Goal: Task Accomplishment & Management: Complete application form

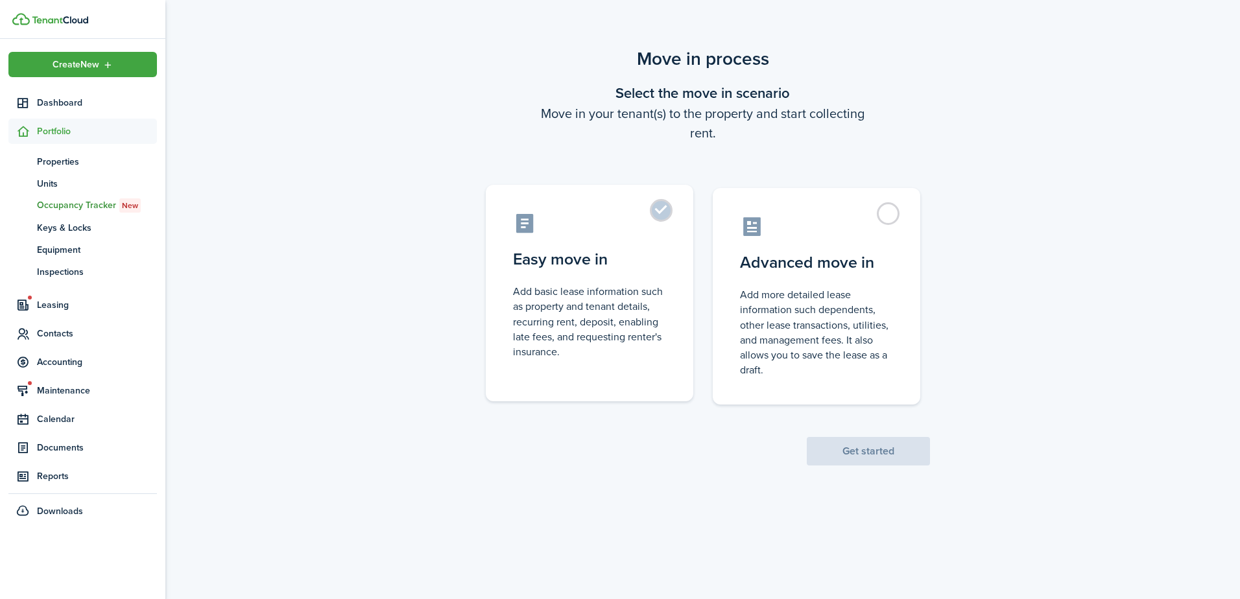
click at [513, 399] on label "Easy move in Add basic lease information such as property and tenant details, r…" at bounding box center [590, 293] width 208 height 217
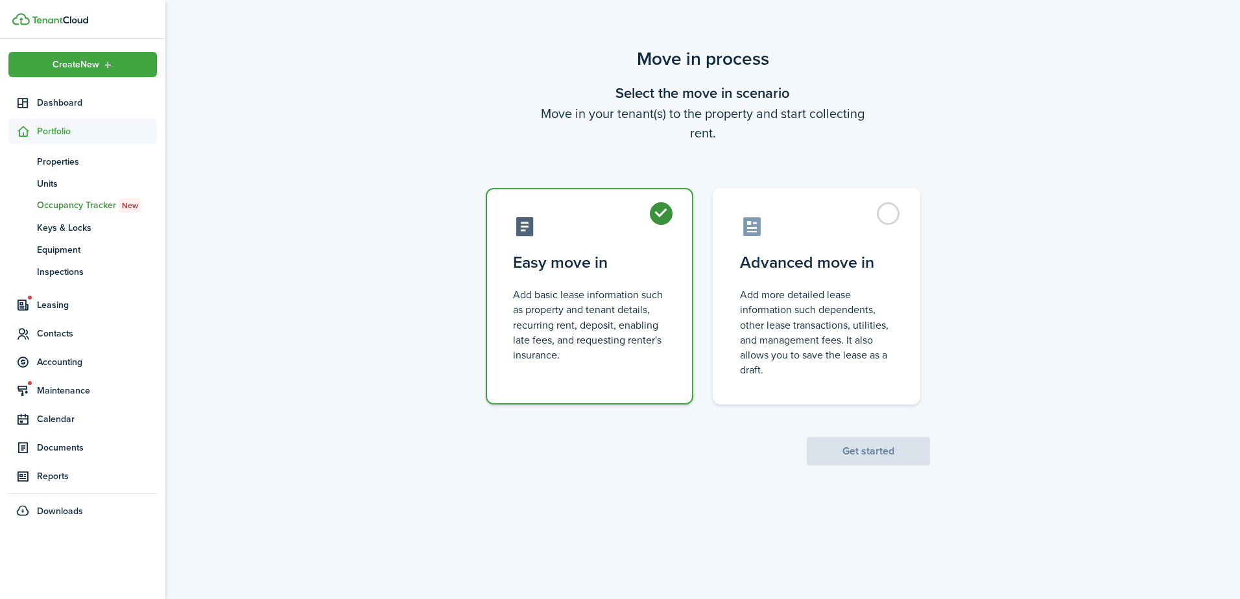
radio input "true"
click at [871, 457] on button "Get started" at bounding box center [868, 451] width 123 height 29
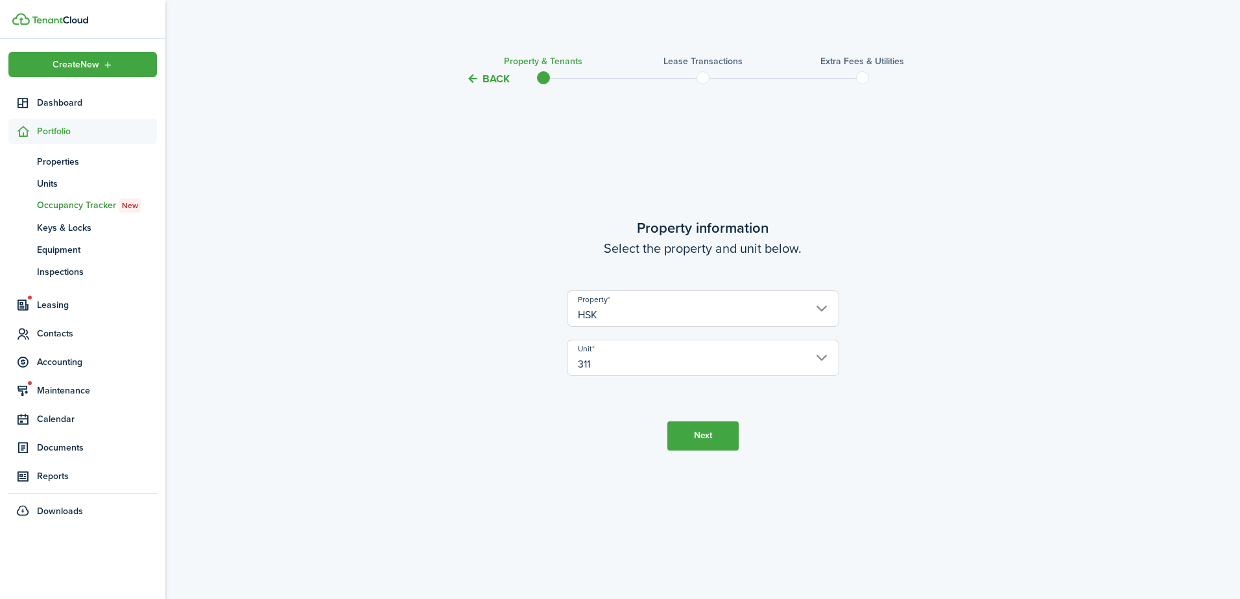
click at [712, 431] on button "Next" at bounding box center [702, 436] width 71 height 29
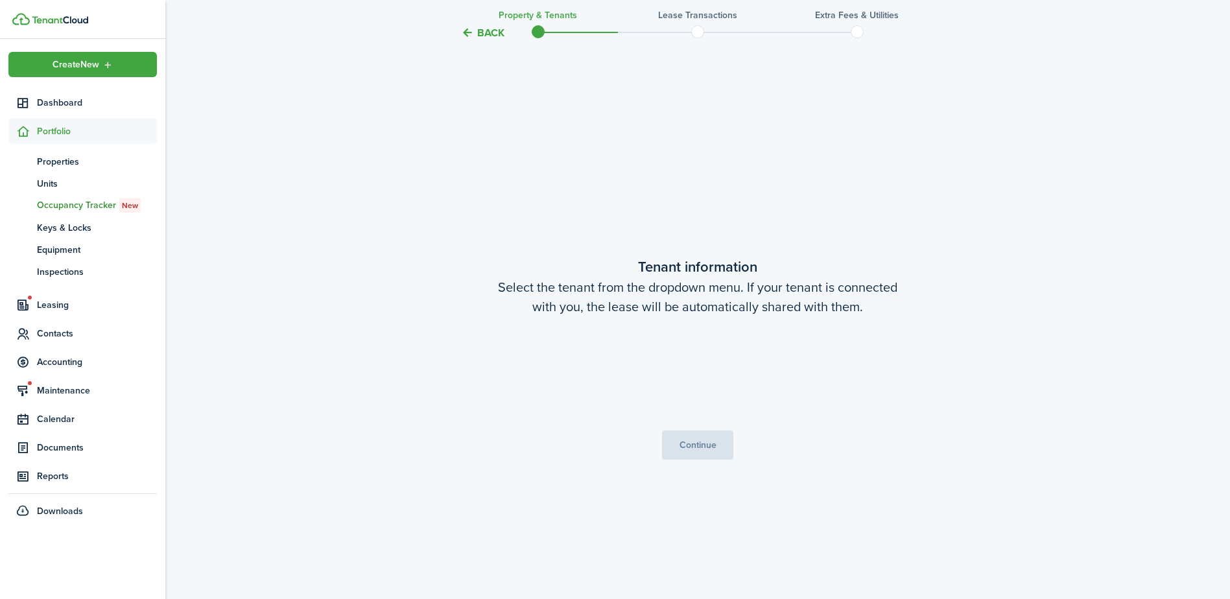
scroll to position [512, 0]
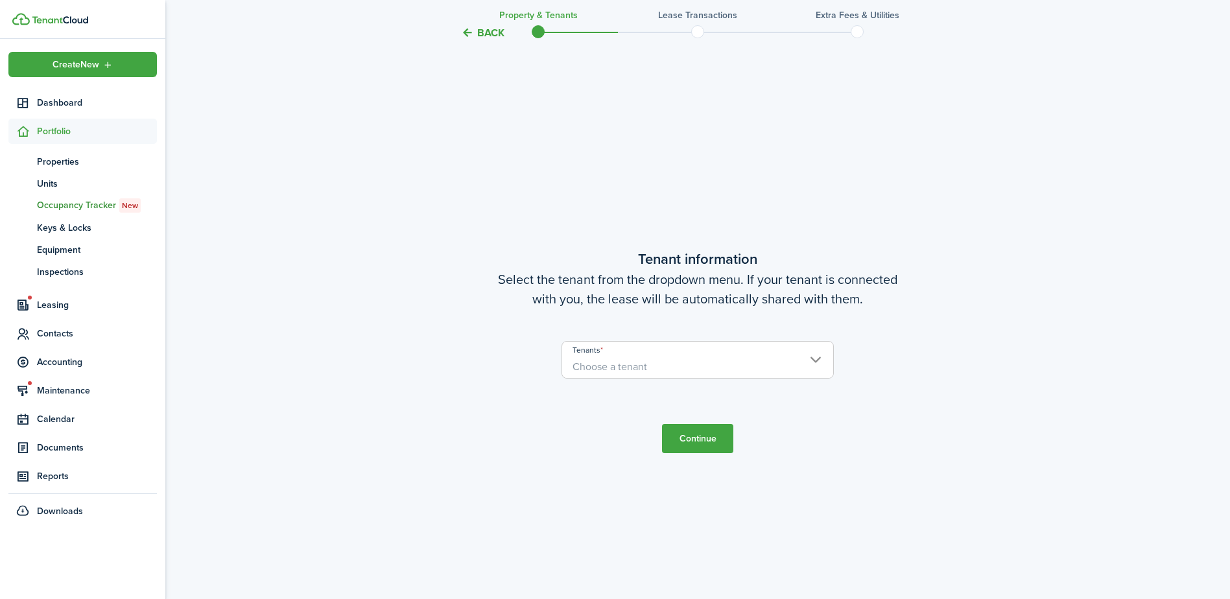
click at [719, 365] on span "Choose a tenant" at bounding box center [697, 367] width 271 height 22
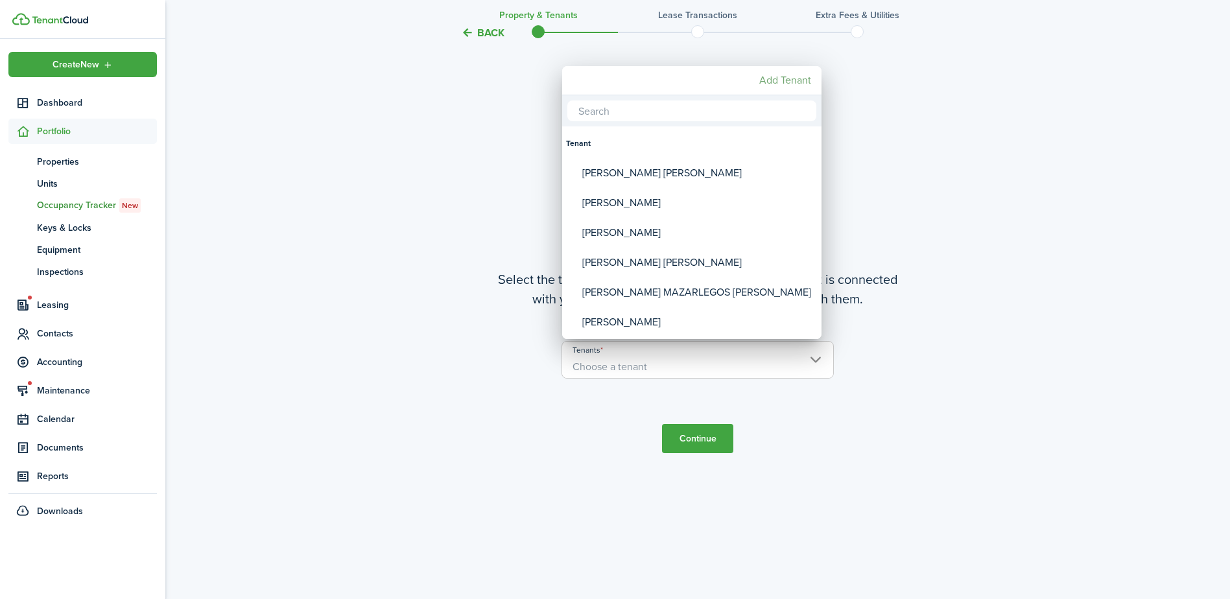
click at [800, 86] on mbsc-button "Add Tenant" at bounding box center [785, 80] width 62 height 23
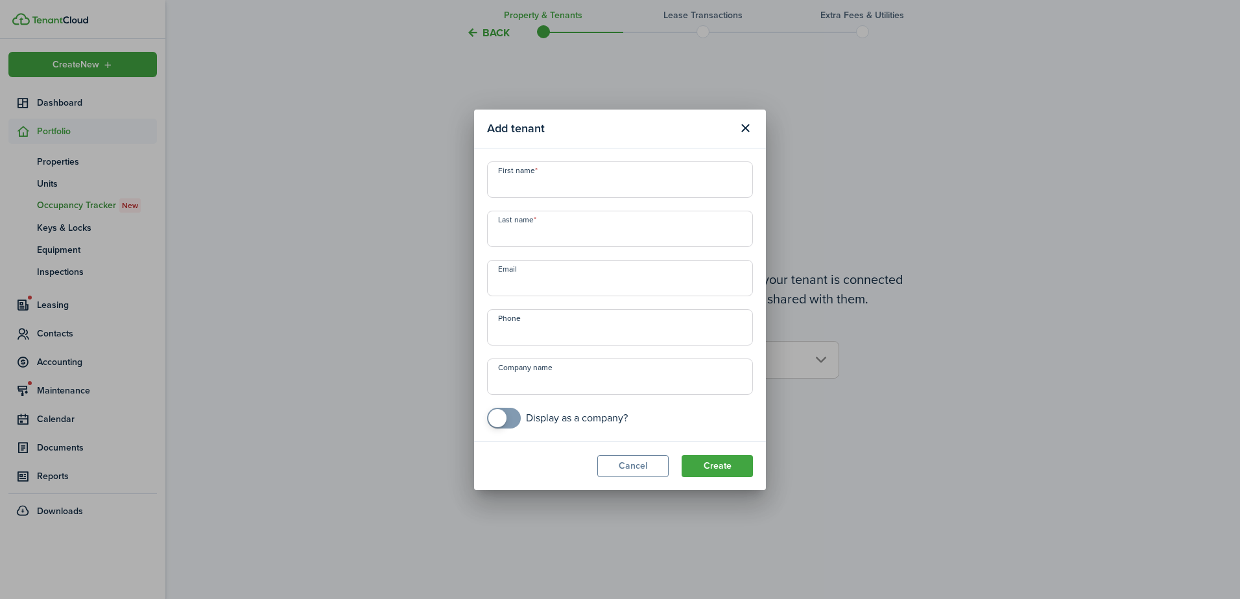
click at [1112, 293] on div "Add tenant First name Last name Email Phone Company name Display as a company? …" at bounding box center [620, 299] width 1240 height 599
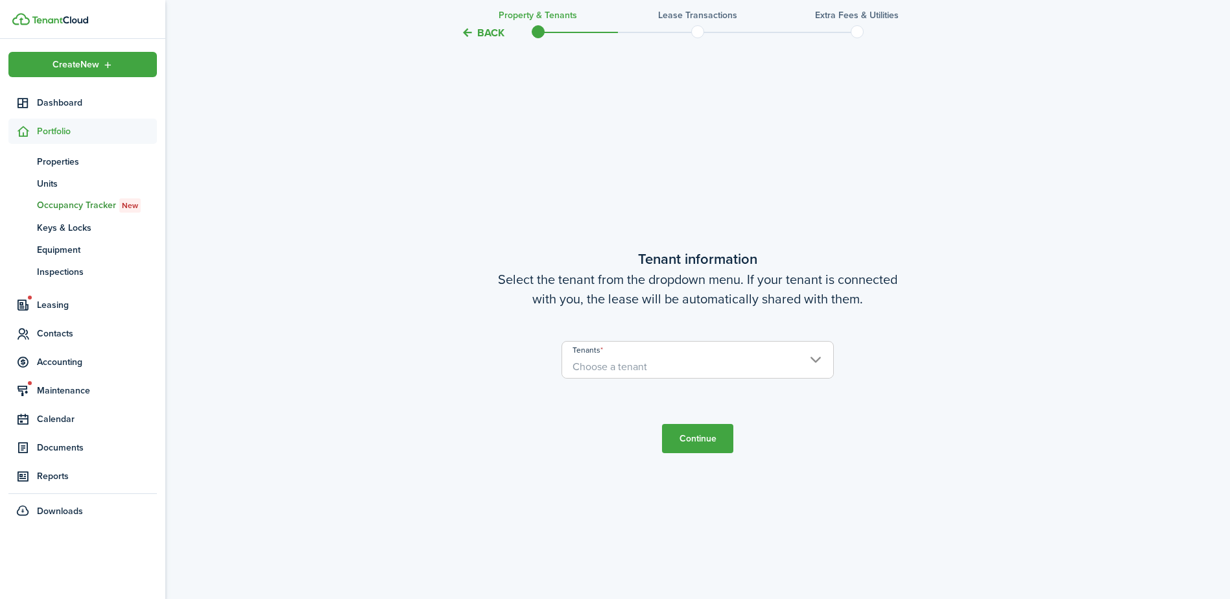
click at [684, 357] on span "Choose a tenant" at bounding box center [697, 367] width 271 height 22
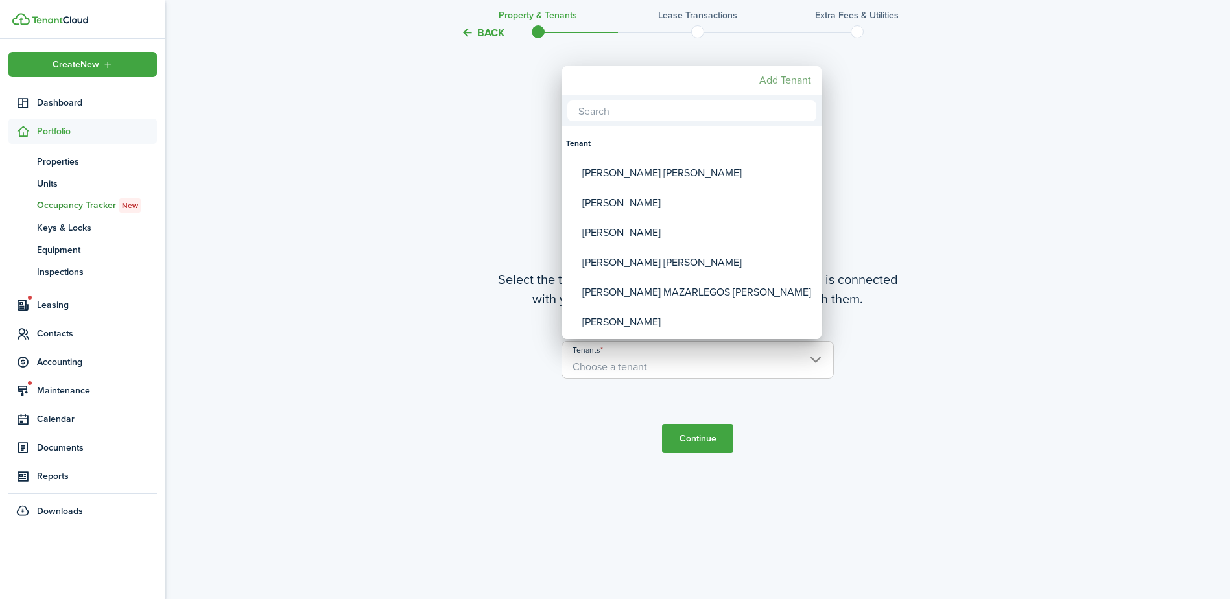
click at [783, 78] on mbsc-button "Add Tenant" at bounding box center [785, 80] width 62 height 23
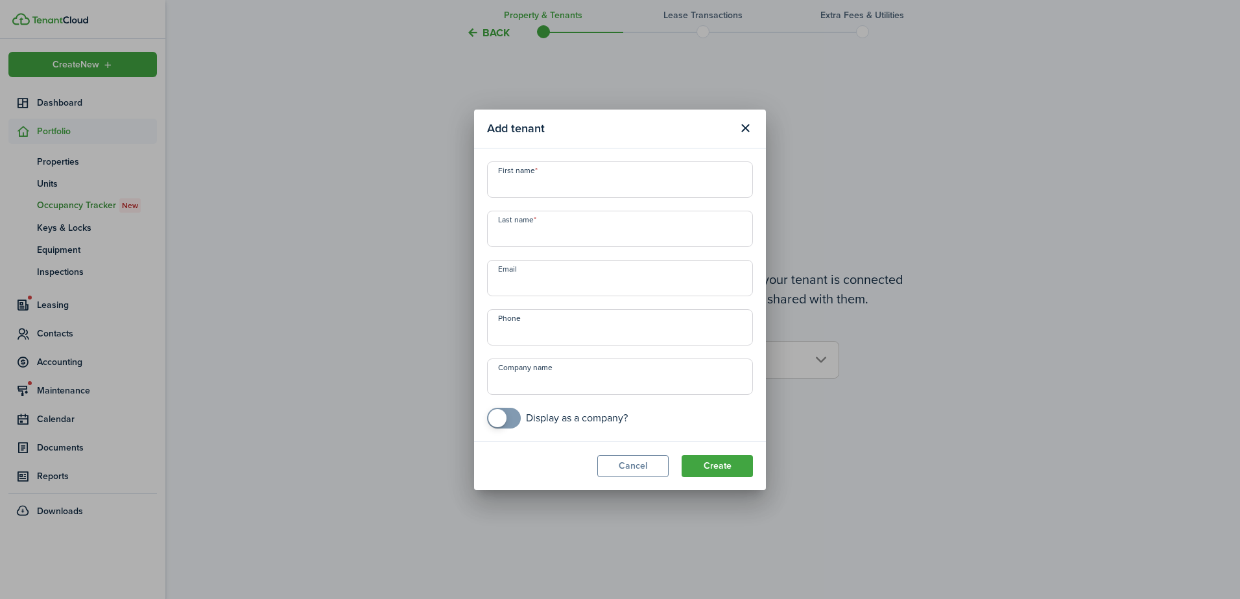
click at [574, 181] on input "First name" at bounding box center [620, 180] width 266 height 36
type input "p"
type input "[PERSON_NAME]"
paste input "[EMAIL_ADDRESS][DOMAIN_NAME]"
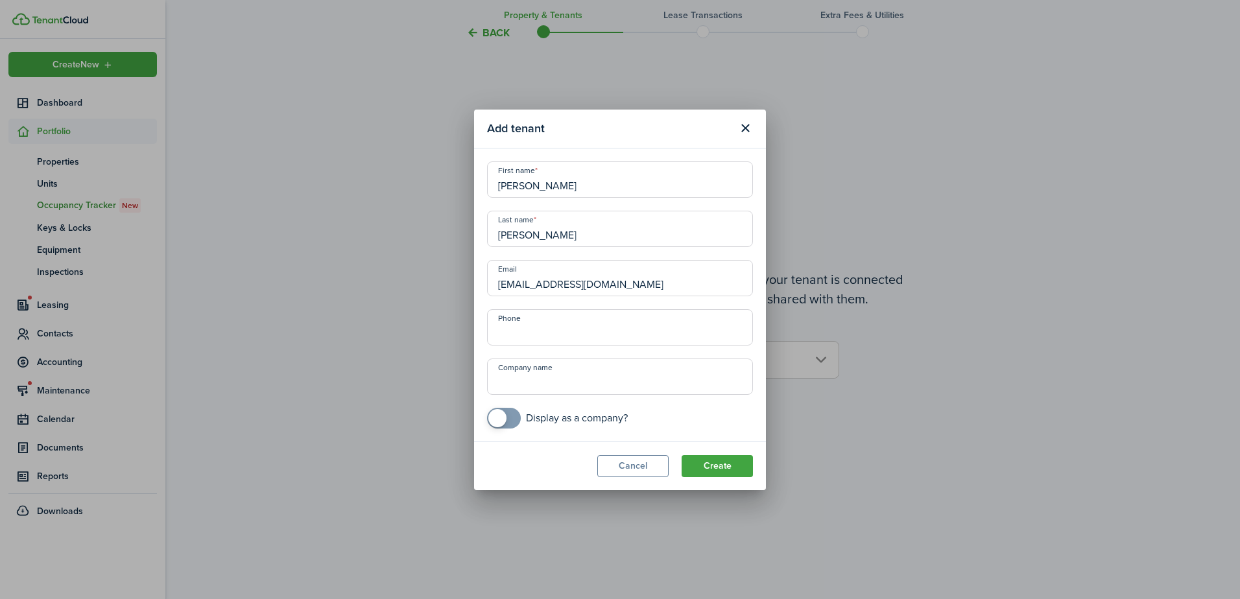
type input "[EMAIL_ADDRESS][DOMAIN_NAME]"
click at [606, 327] on input "+1" at bounding box center [620, 327] width 266 height 36
paste input "[PHONE_NUMBER]"
type input "[PHONE_NUMBER]"
click at [719, 472] on button "Create" at bounding box center [717, 466] width 71 height 22
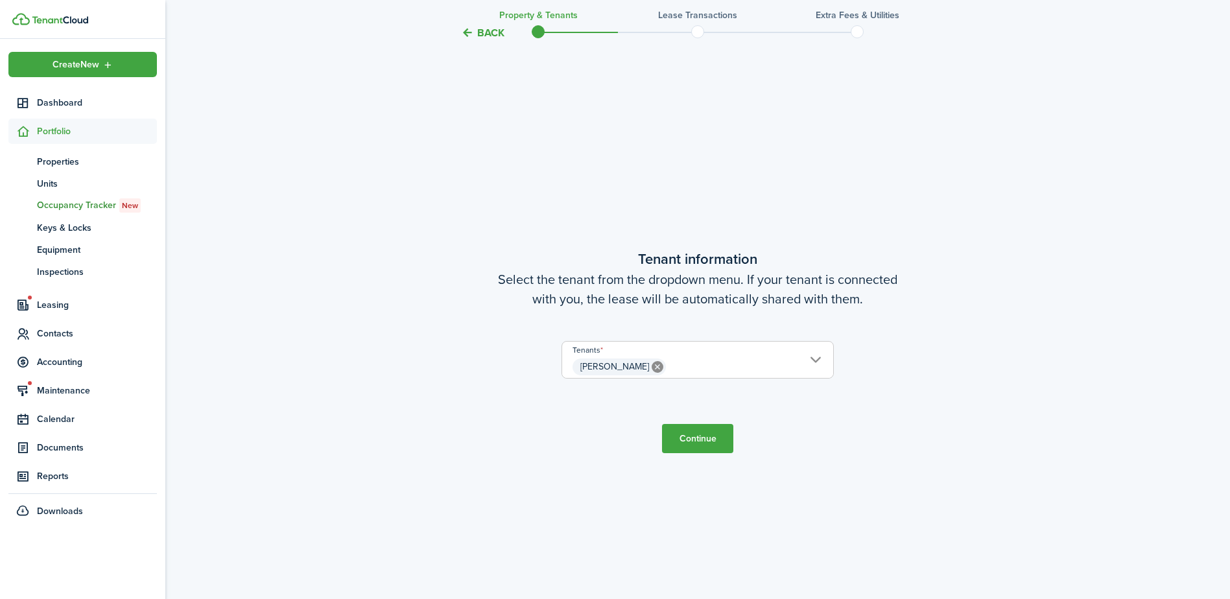
click at [717, 443] on button "Continue" at bounding box center [697, 438] width 71 height 29
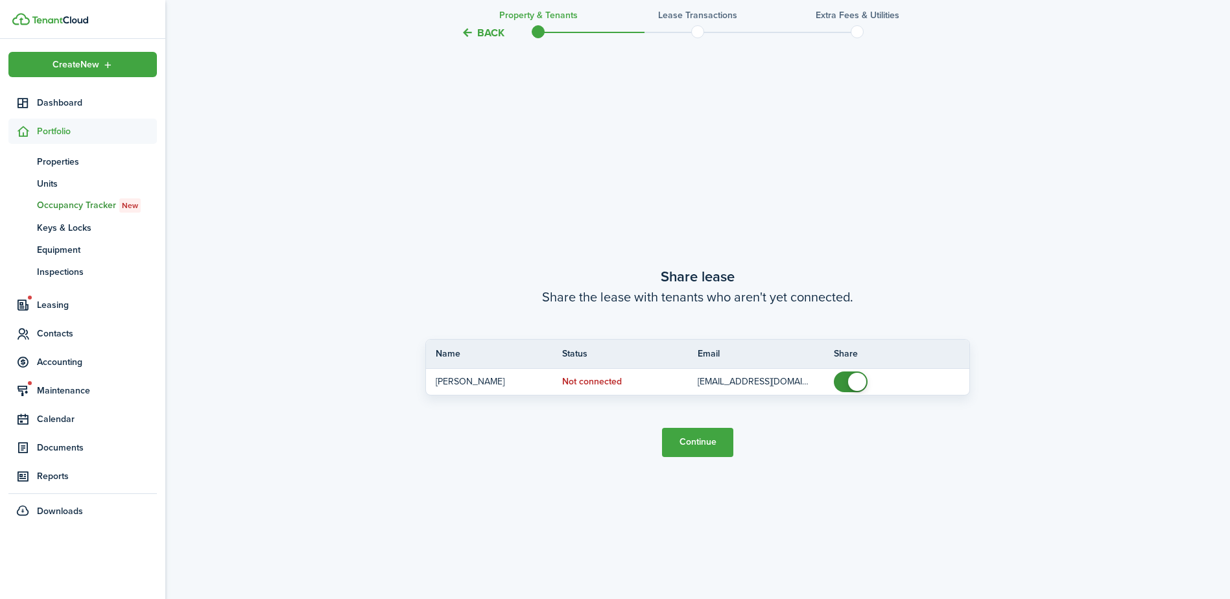
scroll to position [1112, 0]
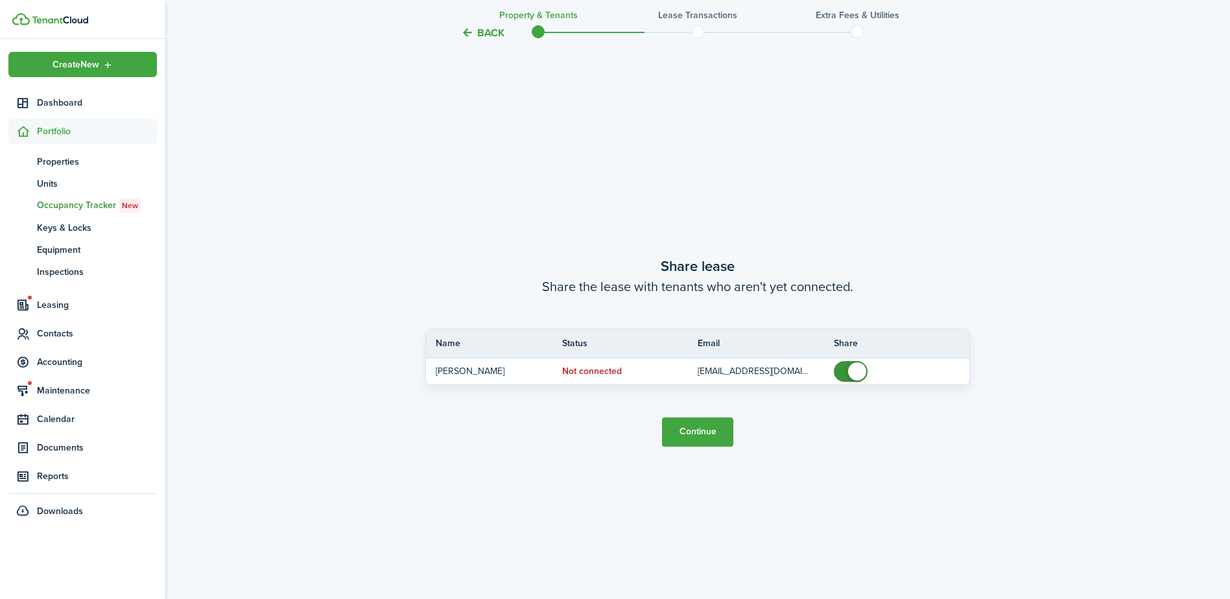
click at [715, 444] on button "Continue" at bounding box center [697, 432] width 71 height 29
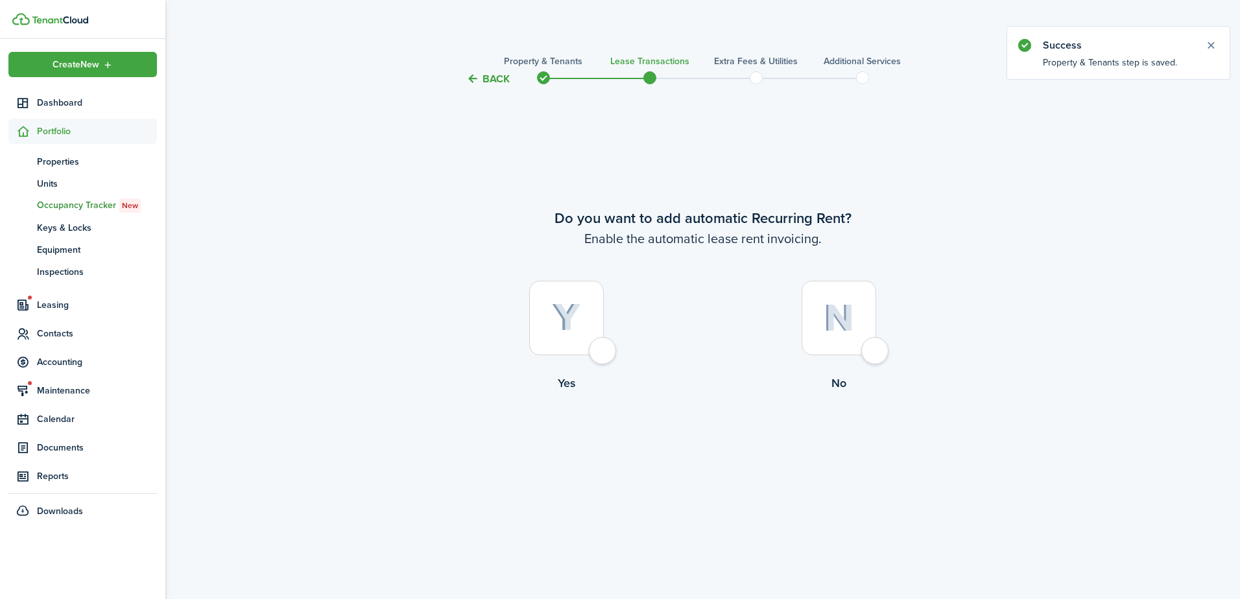
click at [604, 346] on div at bounding box center [566, 318] width 75 height 75
radio input "true"
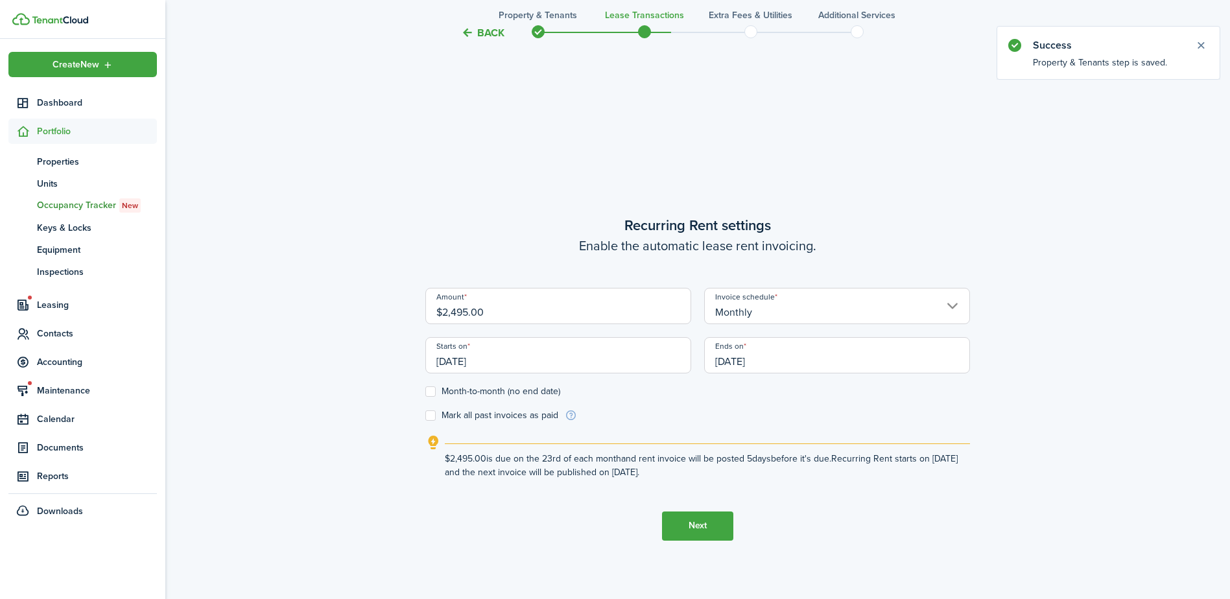
scroll to position [512, 0]
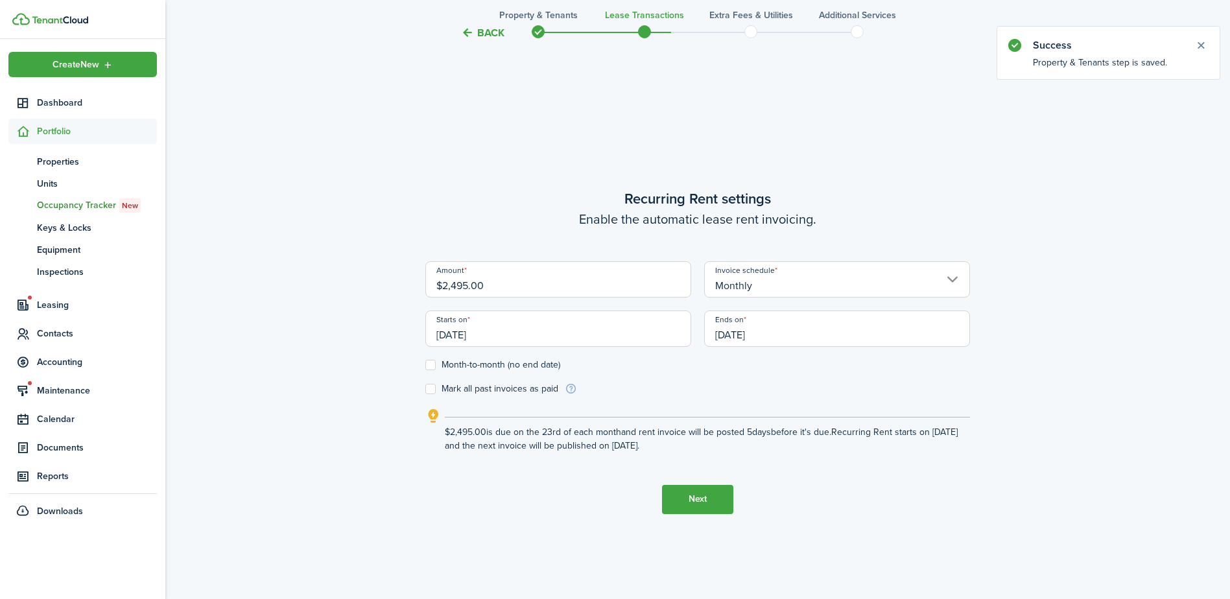
click at [592, 337] on input "[DATE]" at bounding box center [559, 329] width 266 height 36
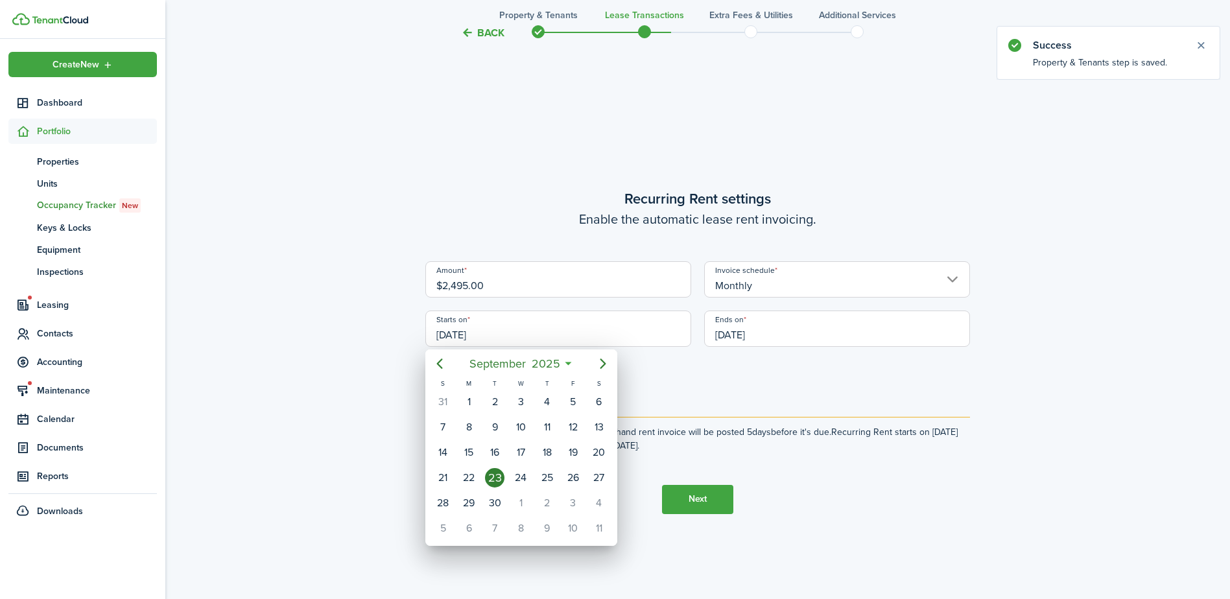
click at [505, 274] on div at bounding box center [615, 299] width 1438 height 807
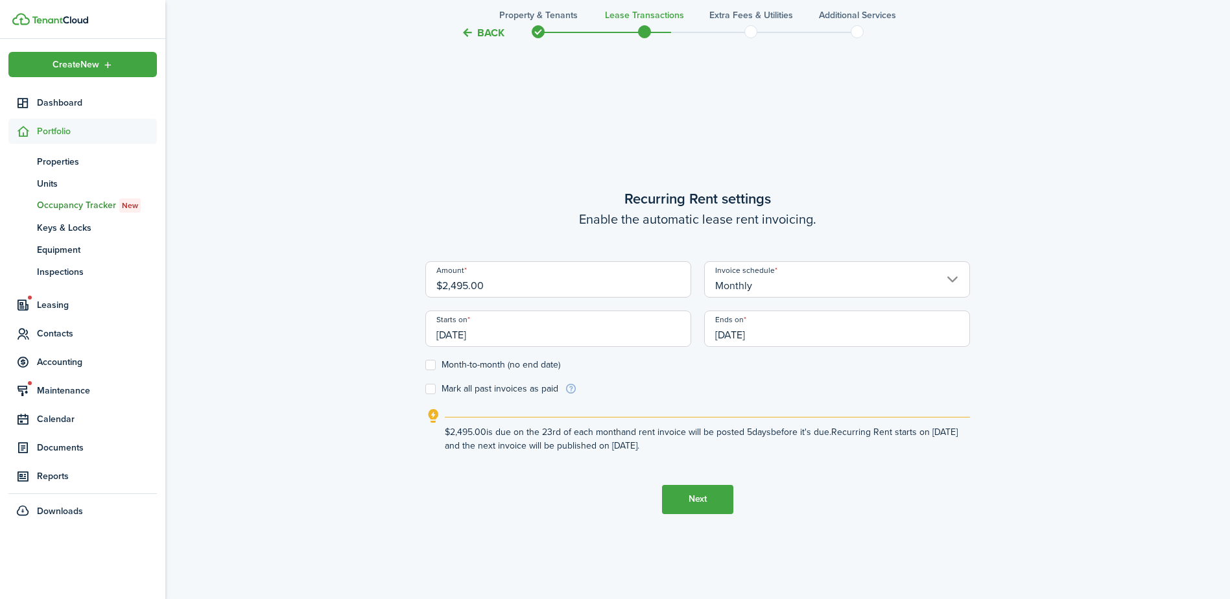
click at [502, 283] on input "$2,495.00" at bounding box center [559, 279] width 266 height 36
type input "$2,295.00"
click at [499, 386] on label "Mark all past invoices as paid" at bounding box center [492, 389] width 133 height 10
click at [426, 389] on input "Mark all past invoices as paid" at bounding box center [425, 389] width 1 height 1
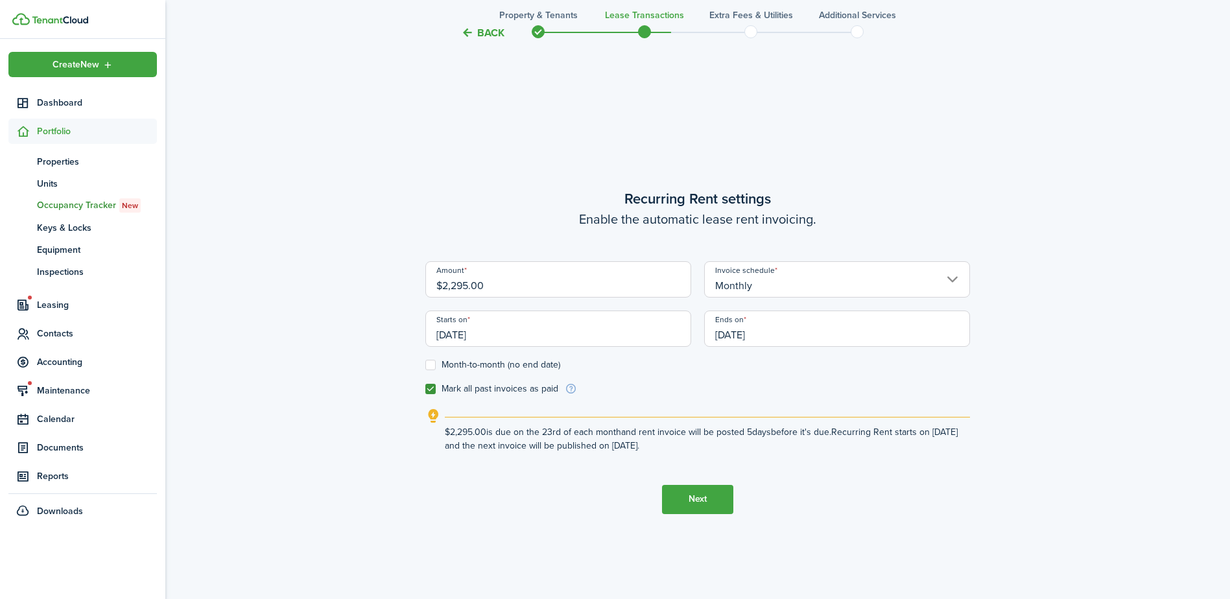
checkbox input "true"
click at [521, 332] on input "[DATE]" at bounding box center [559, 329] width 266 height 36
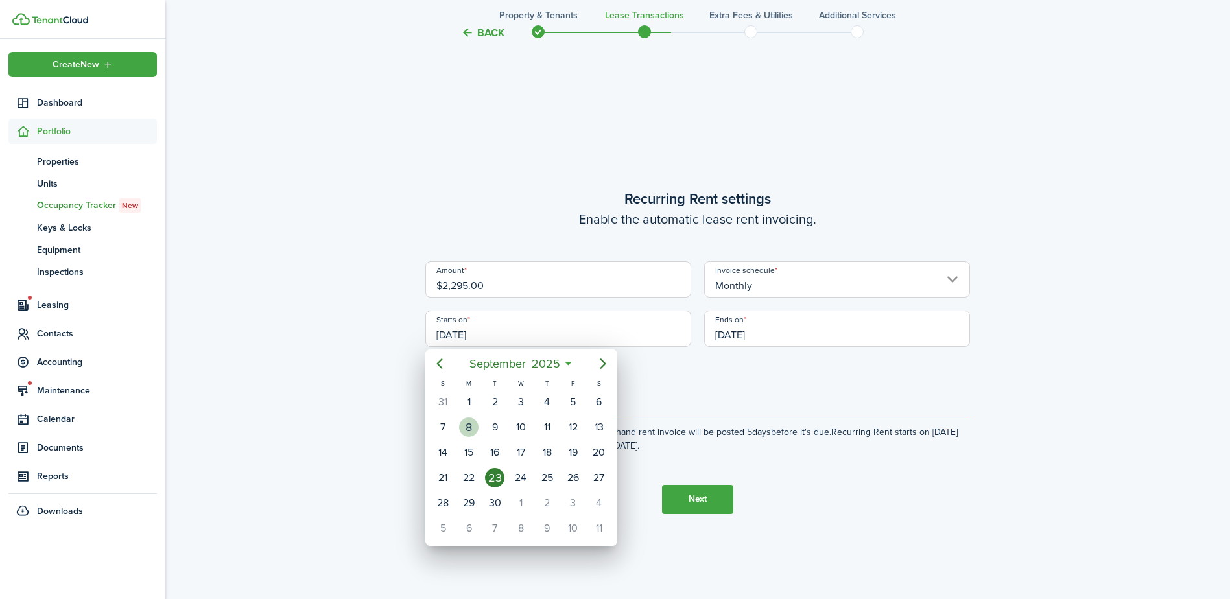
click at [463, 429] on div "8" at bounding box center [468, 427] width 19 height 19
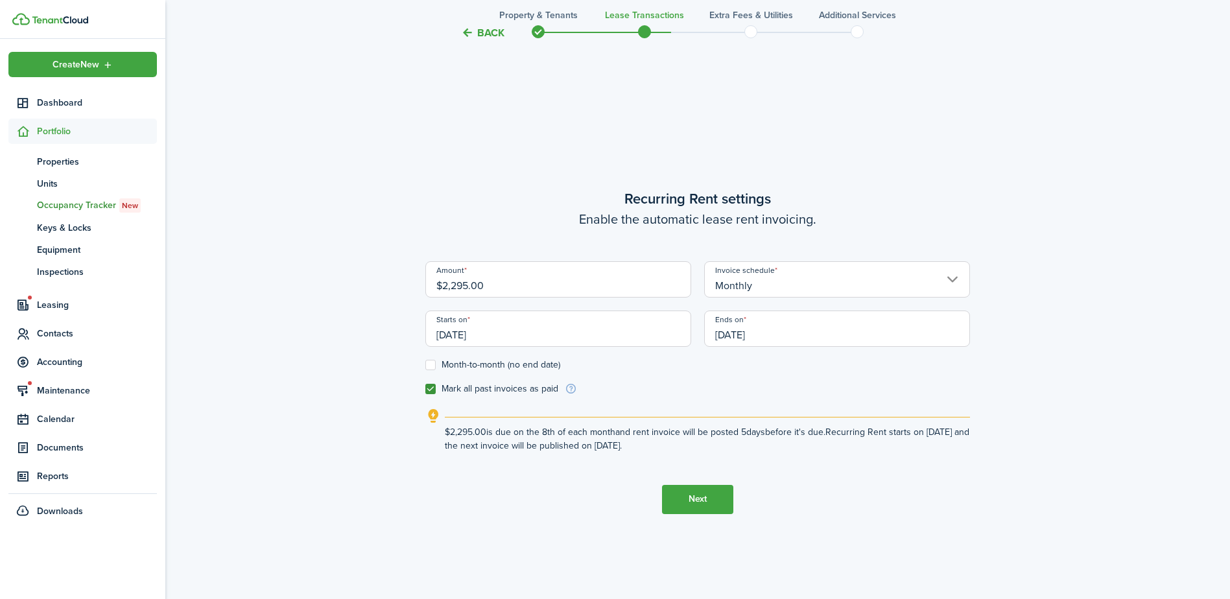
click at [576, 330] on input "[DATE]" at bounding box center [559, 329] width 266 height 36
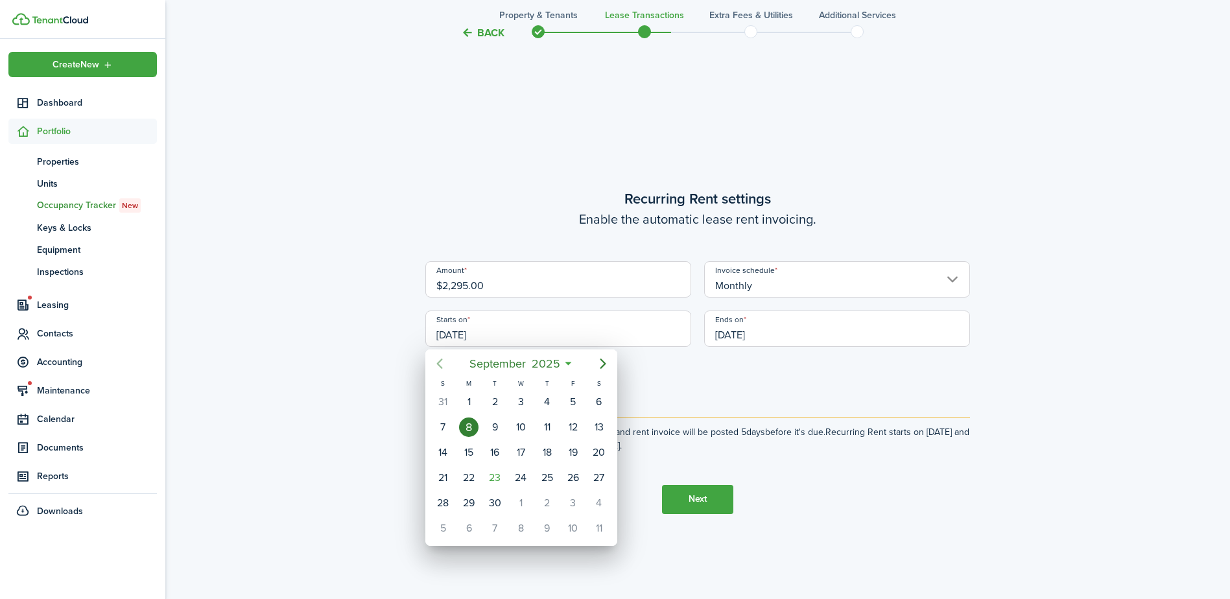
click at [432, 359] on icon "Previous page" at bounding box center [440, 364] width 16 height 16
click at [540, 426] on div "7" at bounding box center [547, 427] width 19 height 19
type input "[DATE]"
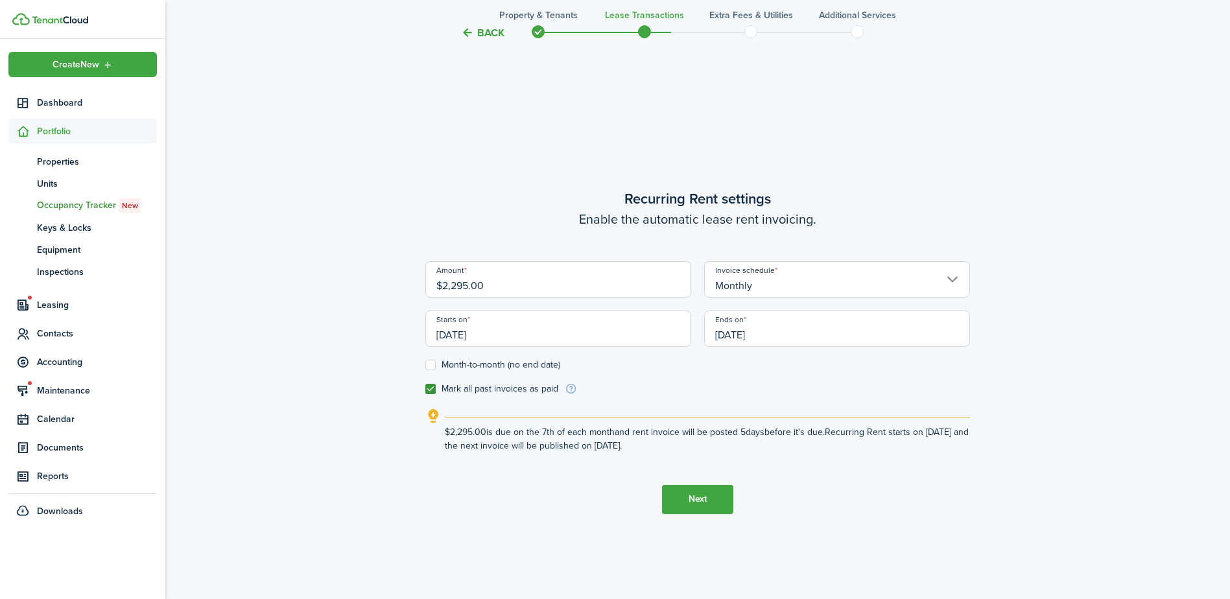
click at [752, 332] on input "[DATE]" at bounding box center [837, 329] width 266 height 36
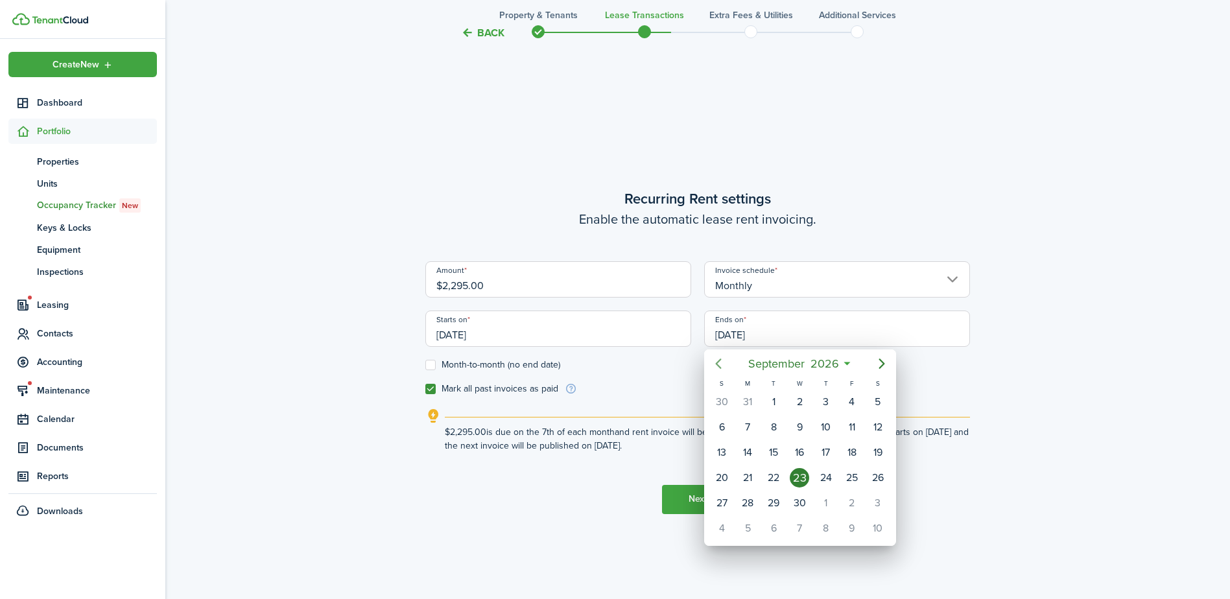
click at [717, 361] on icon "Previous page" at bounding box center [719, 364] width 16 height 16
click at [752, 409] on div "31" at bounding box center [747, 401] width 19 height 19
type input "[DATE]"
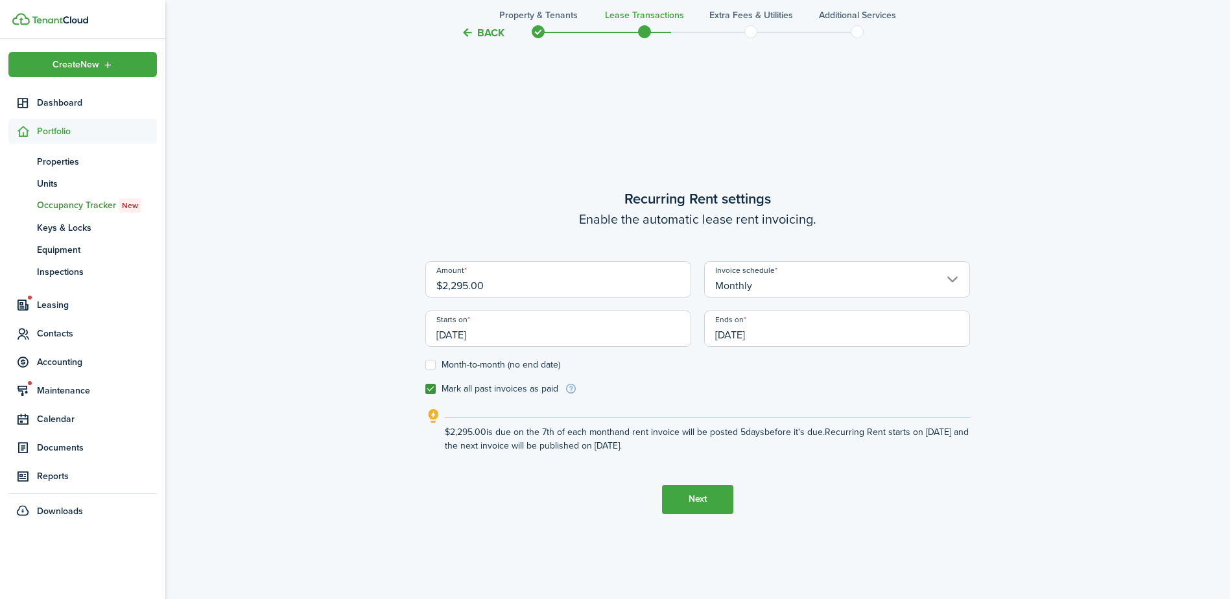
click at [700, 503] on button "Next" at bounding box center [697, 499] width 71 height 29
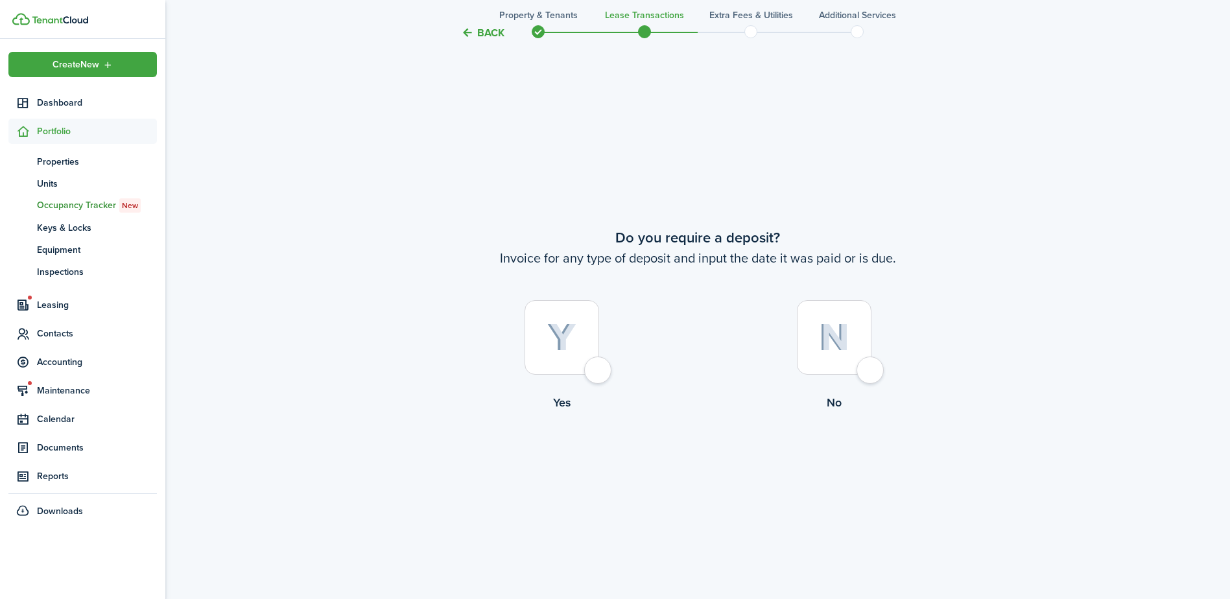
scroll to position [1112, 0]
click at [584, 365] on div at bounding box center [562, 335] width 75 height 75
radio input "true"
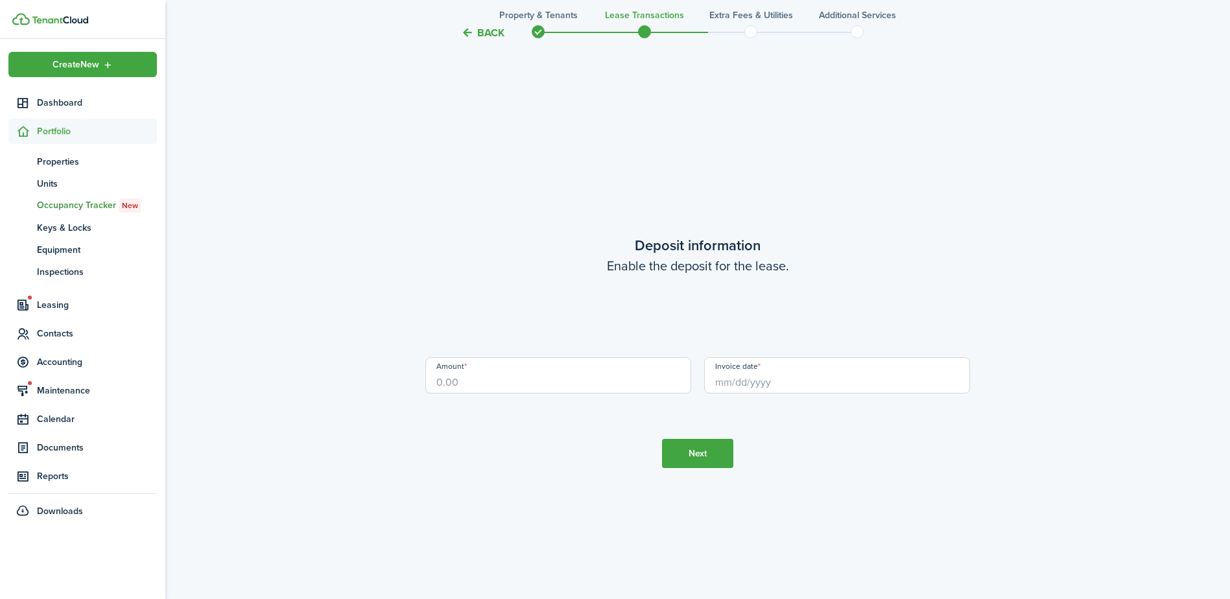
scroll to position [1711, 0]
click at [597, 387] on input "Amount" at bounding box center [559, 375] width 266 height 36
click at [725, 368] on input "Invoice date" at bounding box center [837, 375] width 266 height 36
type input "$2,295.00"
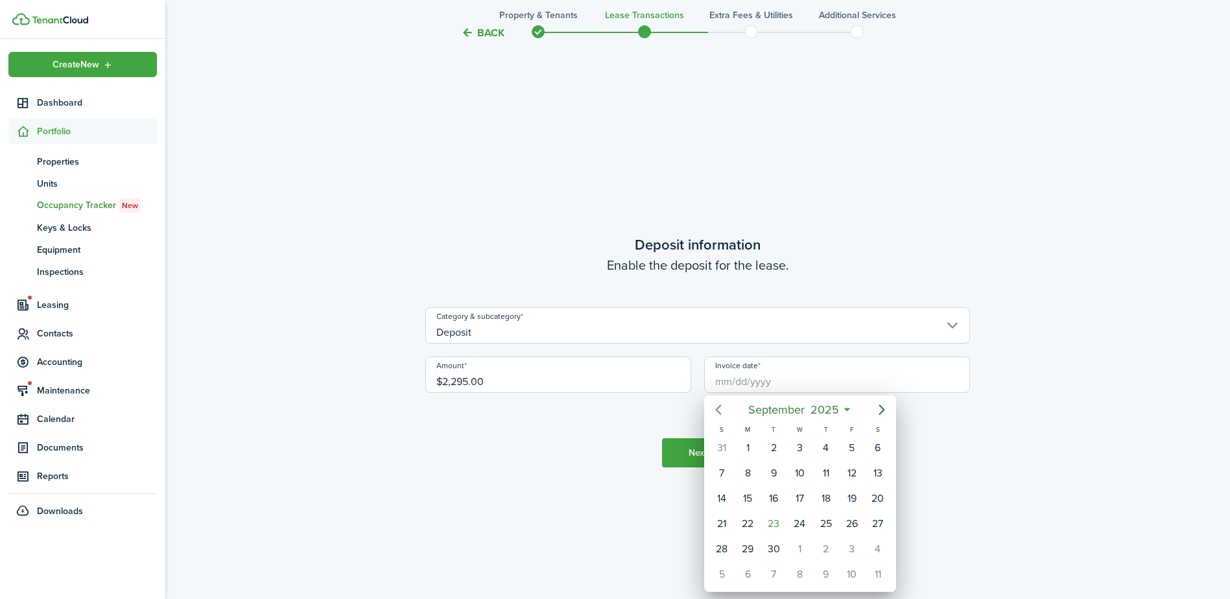
click at [715, 411] on icon "Previous page" at bounding box center [719, 410] width 16 height 16
click at [819, 480] on div "7" at bounding box center [826, 473] width 19 height 19
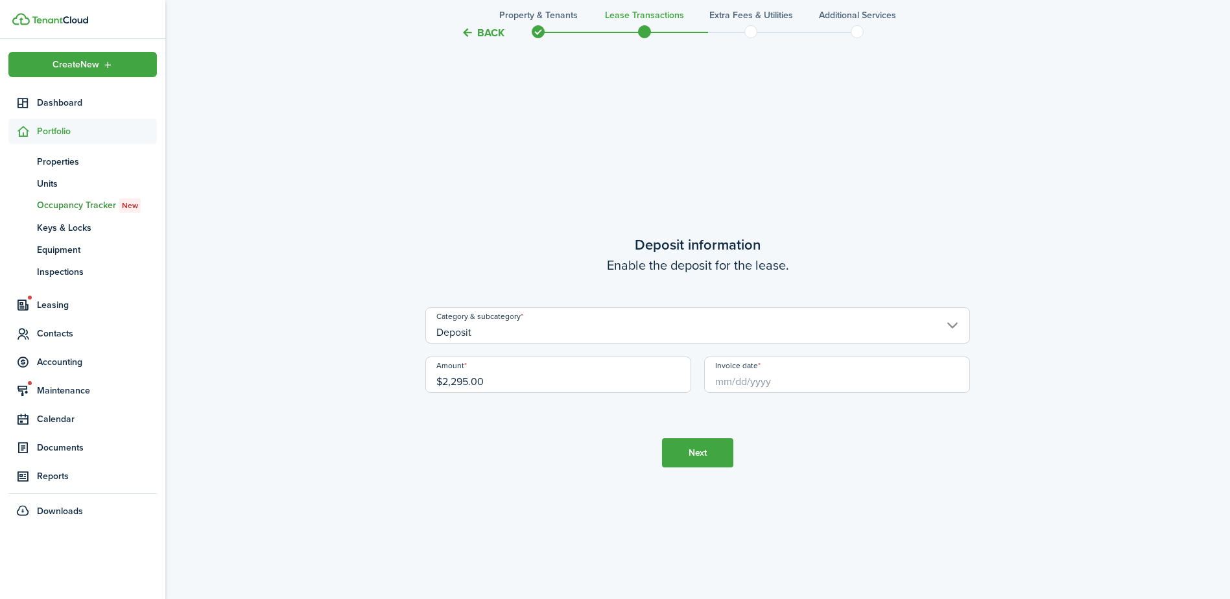
type input "[DATE]"
click at [675, 452] on button "Next" at bounding box center [697, 452] width 71 height 29
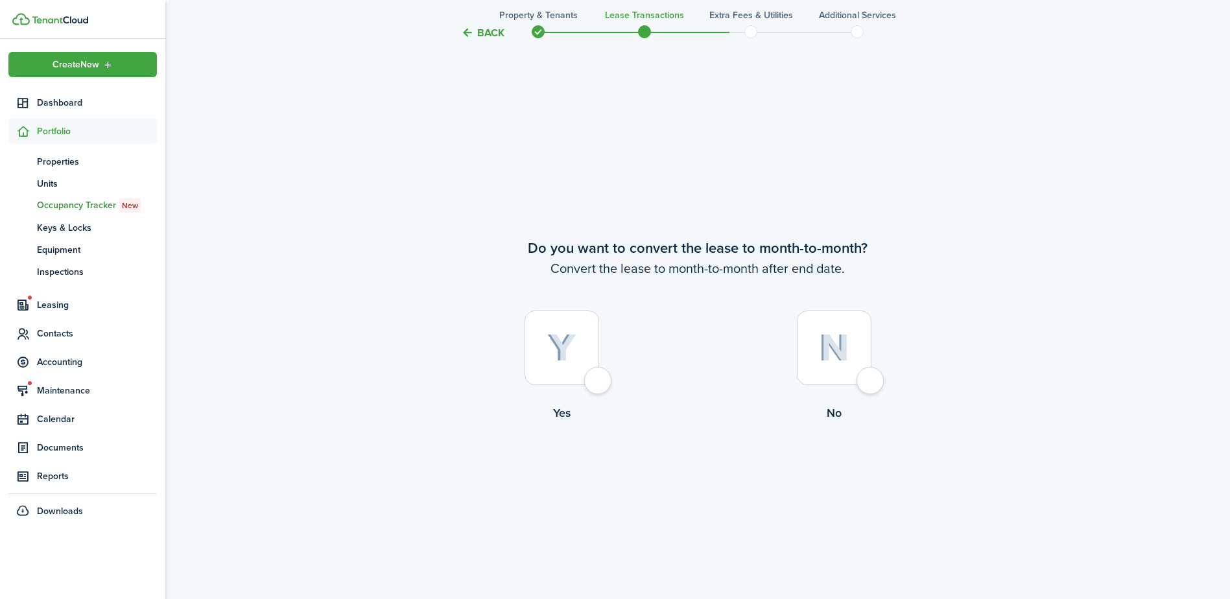
scroll to position [2310, 0]
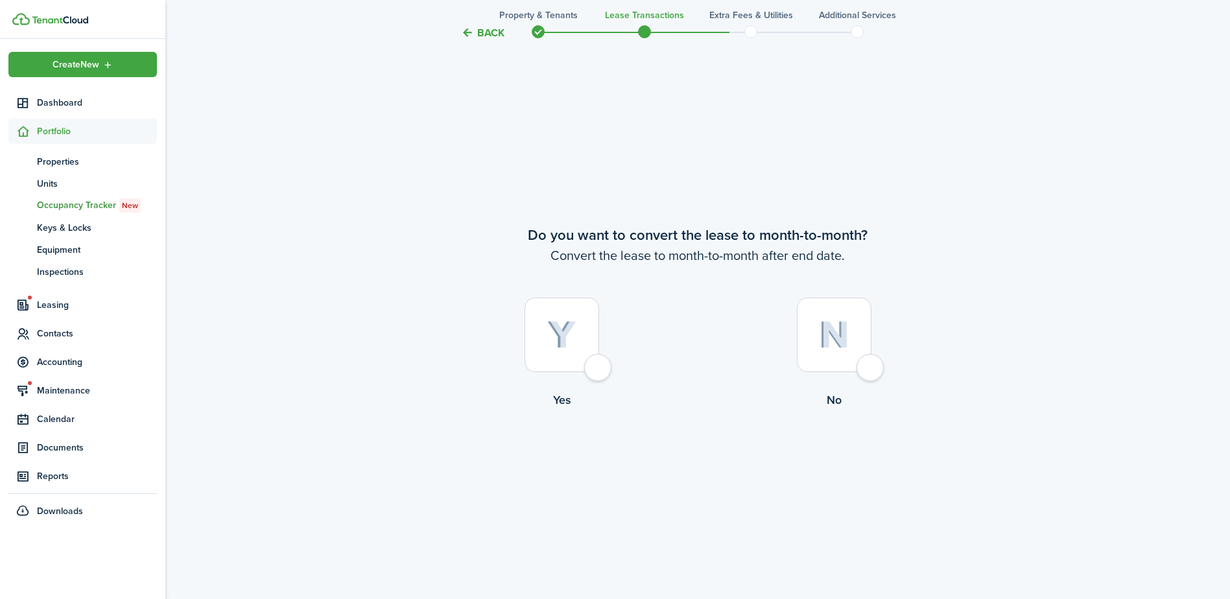
click at [808, 338] on div at bounding box center [834, 335] width 75 height 75
radio input "true"
click at [664, 465] on button "Continue" at bounding box center [697, 462] width 71 height 29
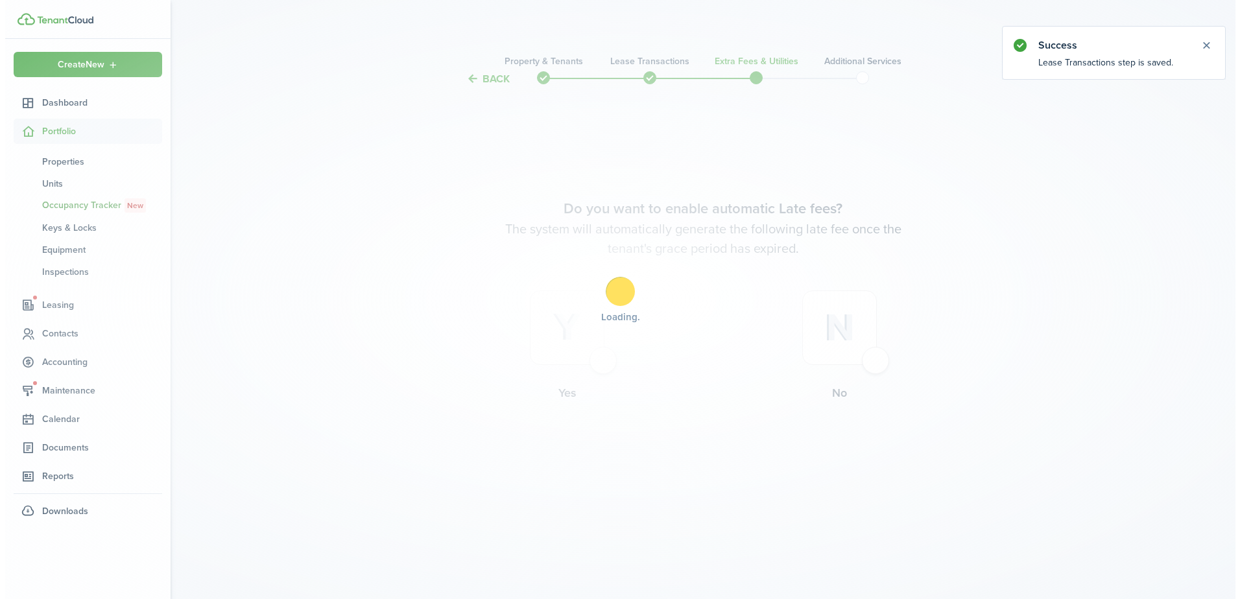
scroll to position [0, 0]
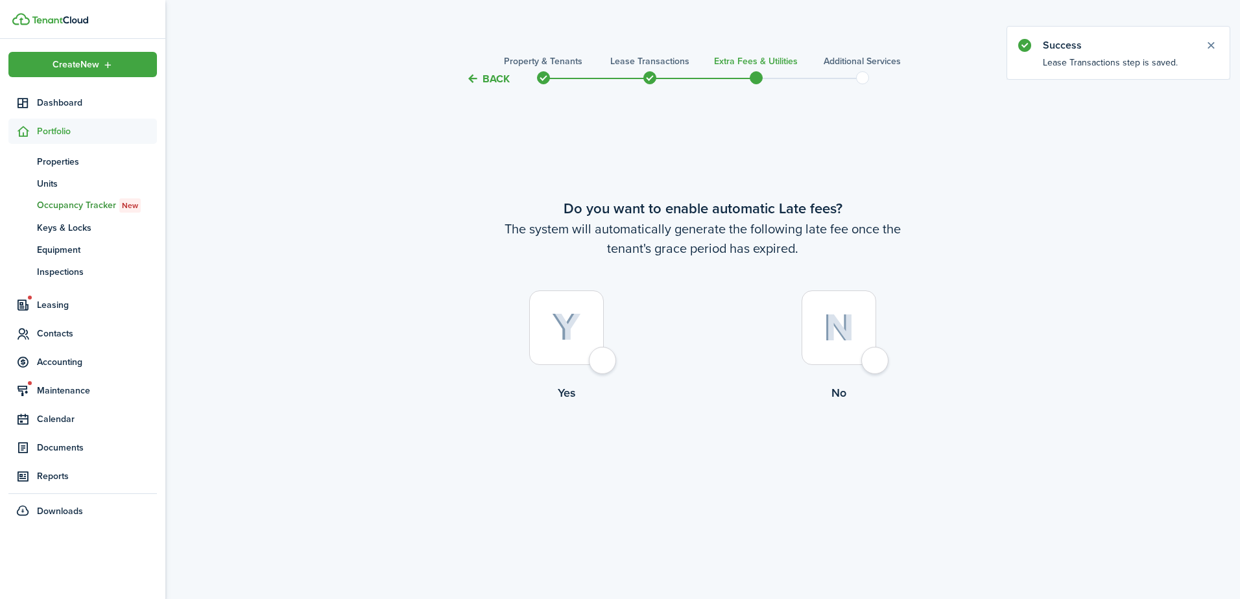
click at [559, 328] on img at bounding box center [566, 327] width 29 height 29
radio input "true"
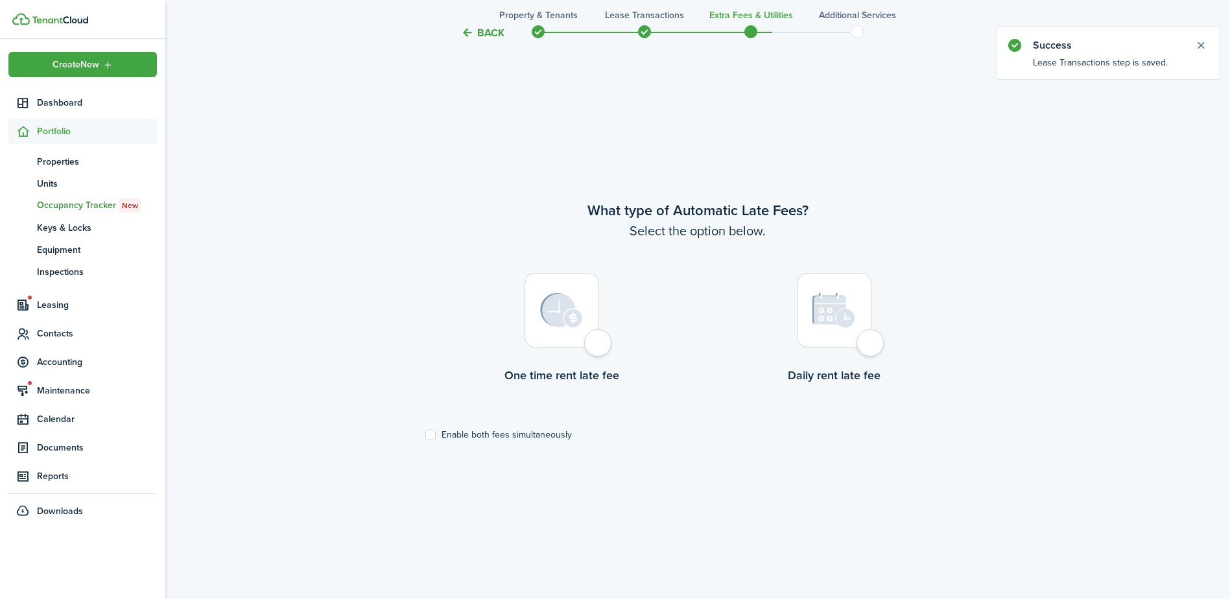
click at [614, 347] on label "One time rent late fee" at bounding box center [562, 331] width 272 height 117
radio input "true"
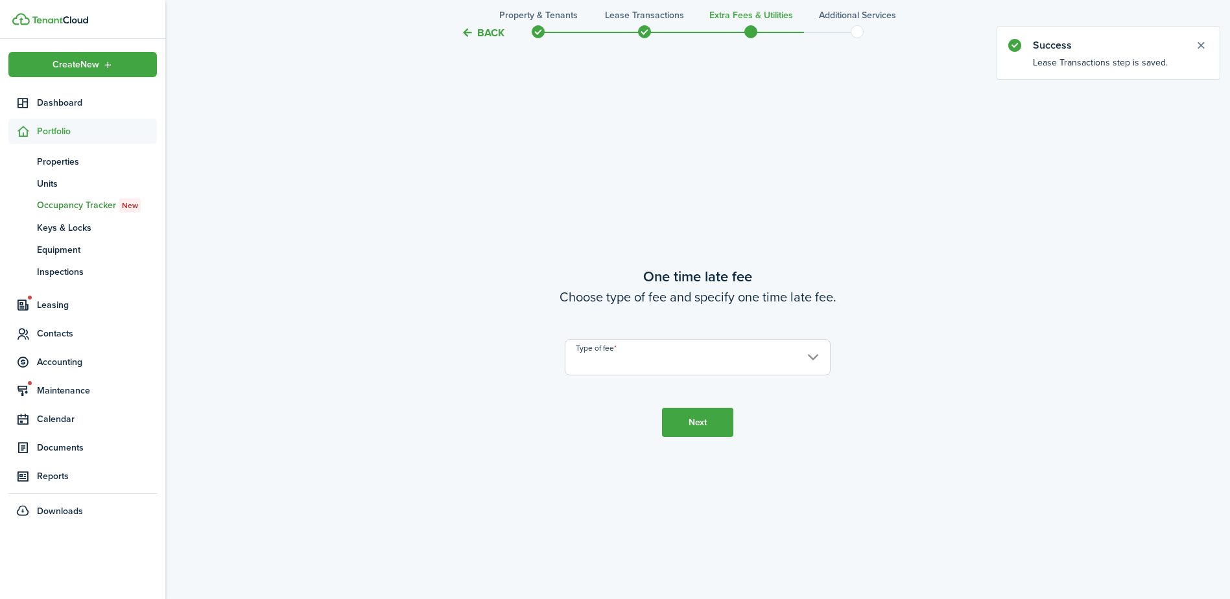
scroll to position [1112, 0]
click at [690, 353] on input "Type of fee" at bounding box center [698, 357] width 266 height 36
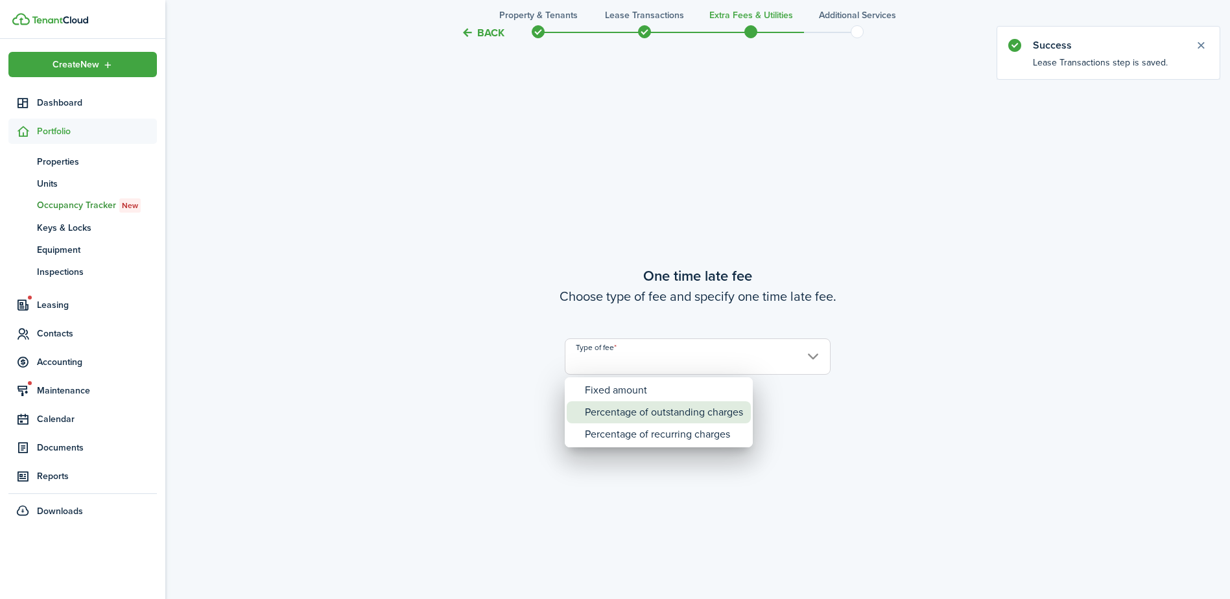
click at [663, 414] on div "Percentage of outstanding charges" at bounding box center [664, 413] width 158 height 22
type input "Percentage of outstanding charges"
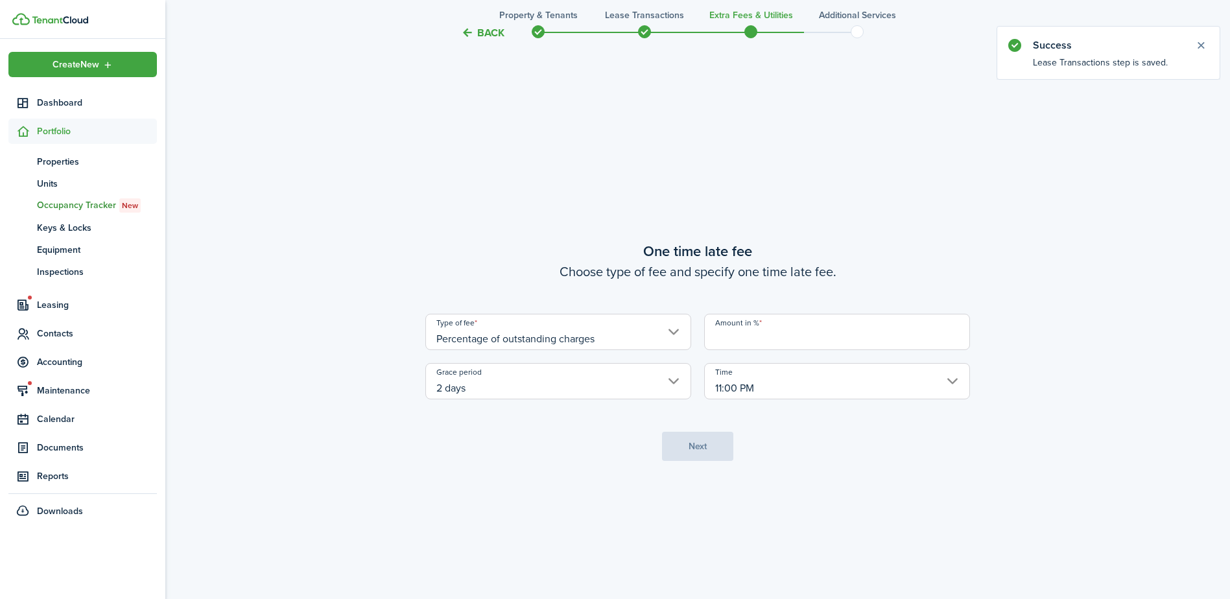
click at [733, 342] on input "Amount in %" at bounding box center [837, 332] width 266 height 36
type input "7"
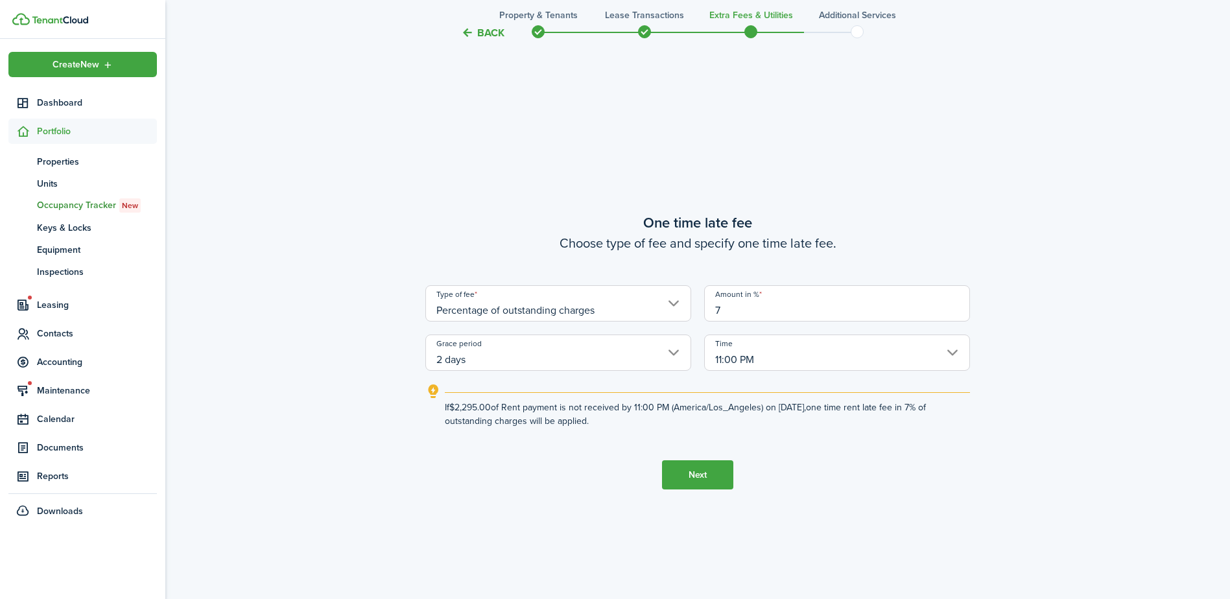
click at [692, 474] on button "Next" at bounding box center [697, 475] width 71 height 29
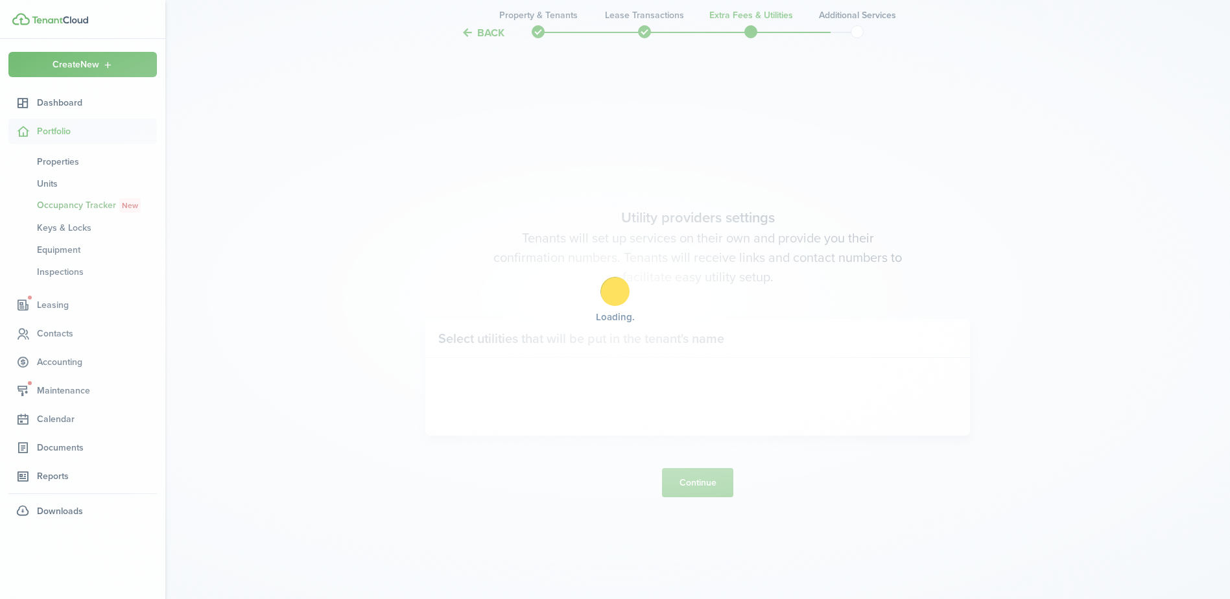
scroll to position [1711, 0]
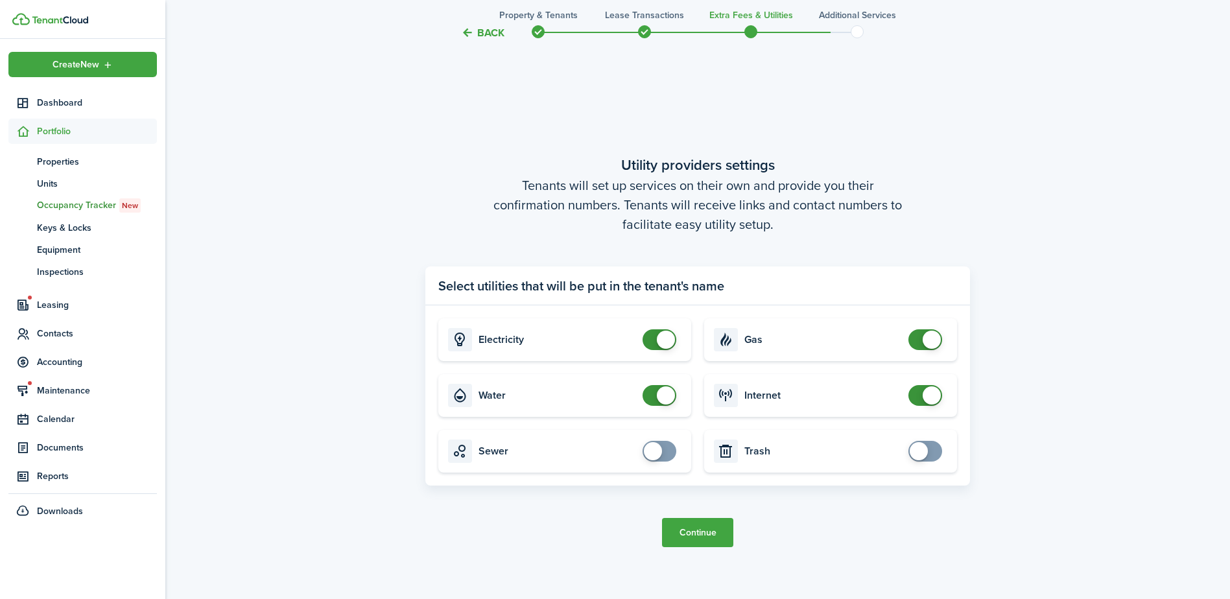
checkbox input "false"
click at [660, 392] on span at bounding box center [666, 396] width 18 height 18
click at [689, 542] on button "Continue" at bounding box center [697, 532] width 71 height 29
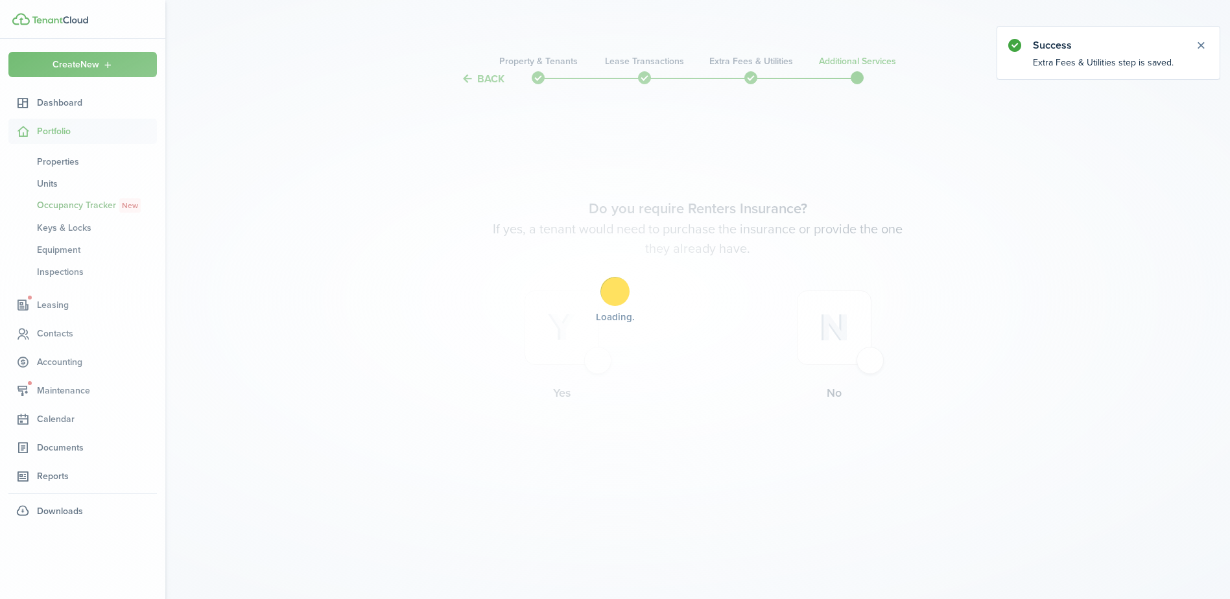
scroll to position [0, 0]
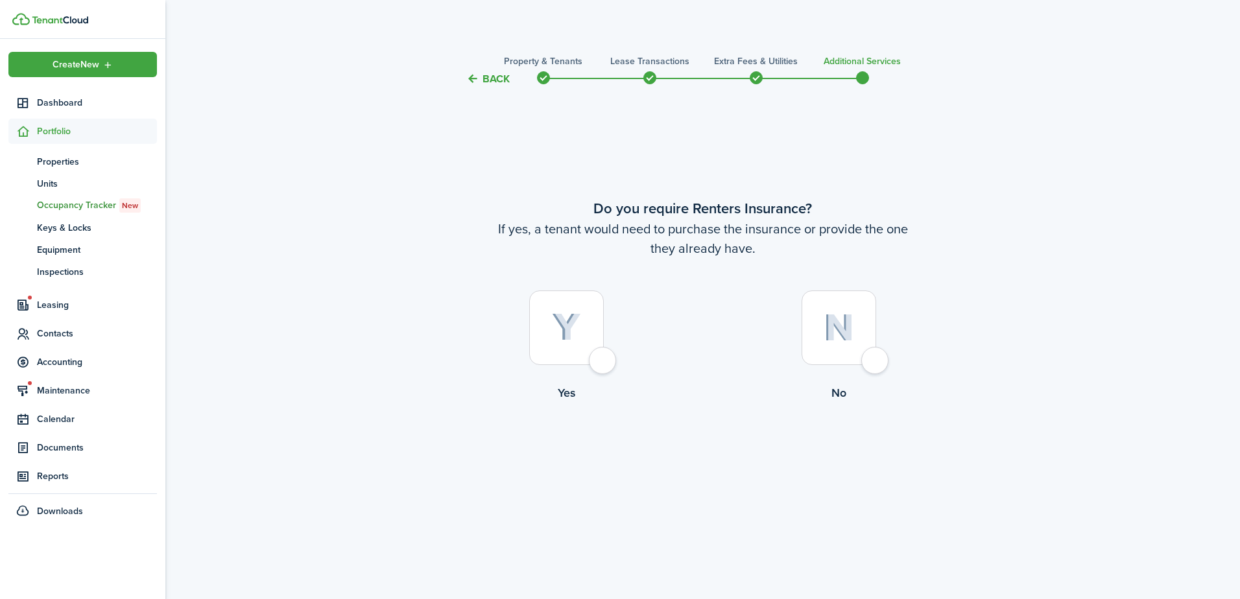
click at [769, 467] on tc-wizard-step "Do you require Renters Insurance? If yes, a tenant would need to purchase the i…" at bounding box center [703, 334] width 545 height 460
click at [830, 364] on div at bounding box center [839, 328] width 75 height 75
radio input "true"
click at [748, 461] on button "Complete move in" at bounding box center [702, 454] width 95 height 29
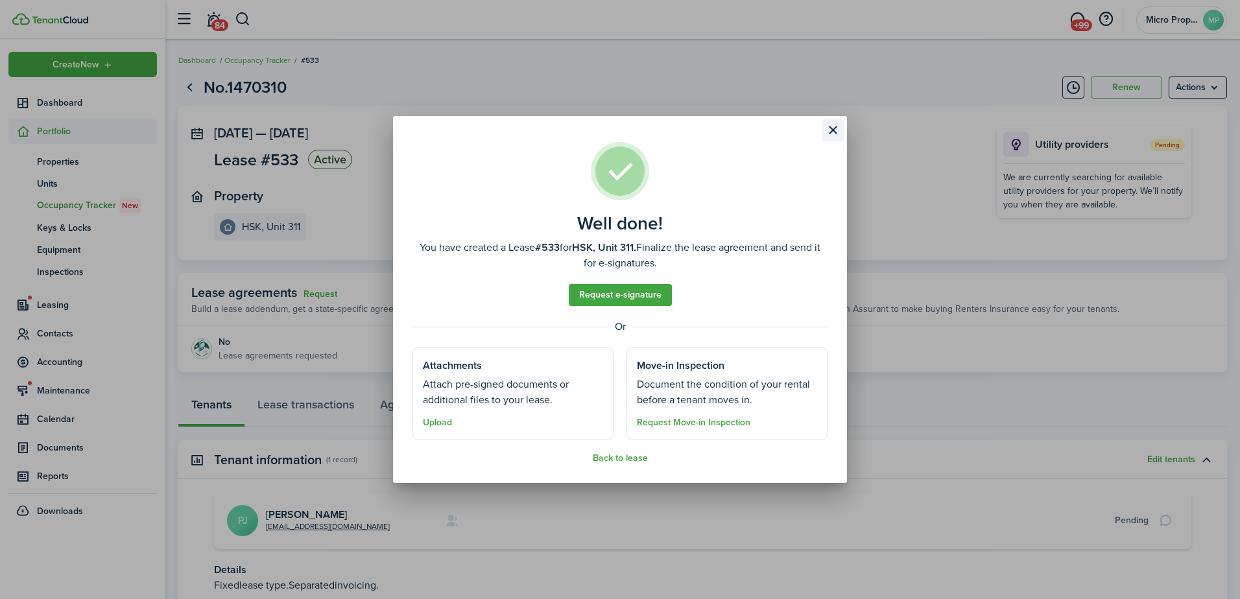
click at [837, 131] on button "Close modal" at bounding box center [833, 130] width 22 height 22
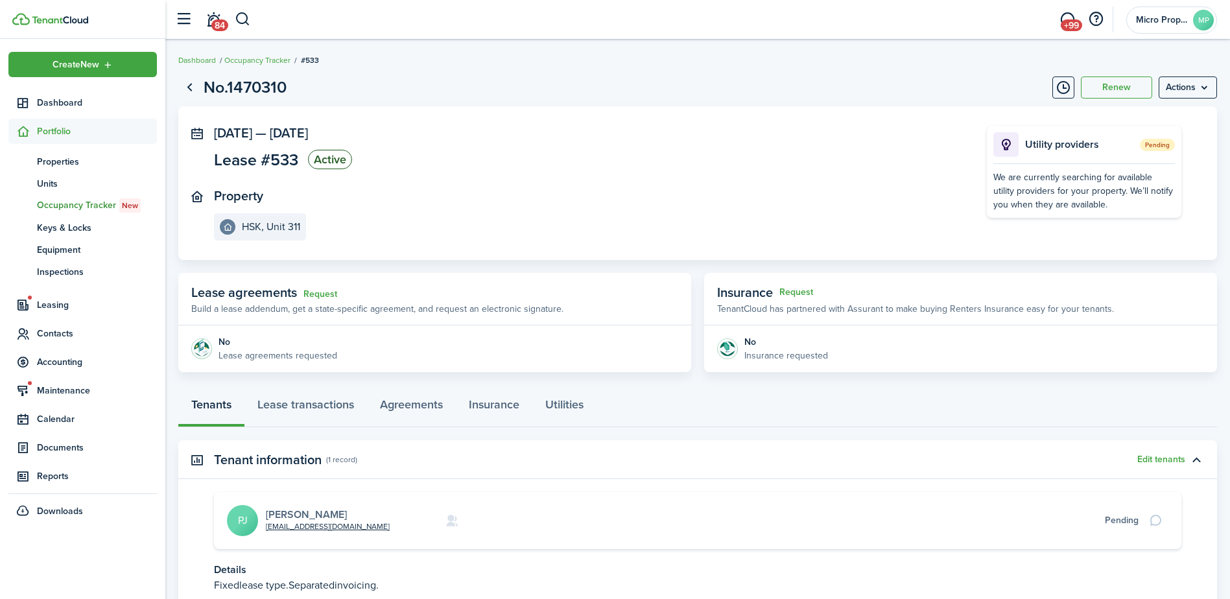
click at [331, 514] on link "[PERSON_NAME]" at bounding box center [306, 514] width 81 height 15
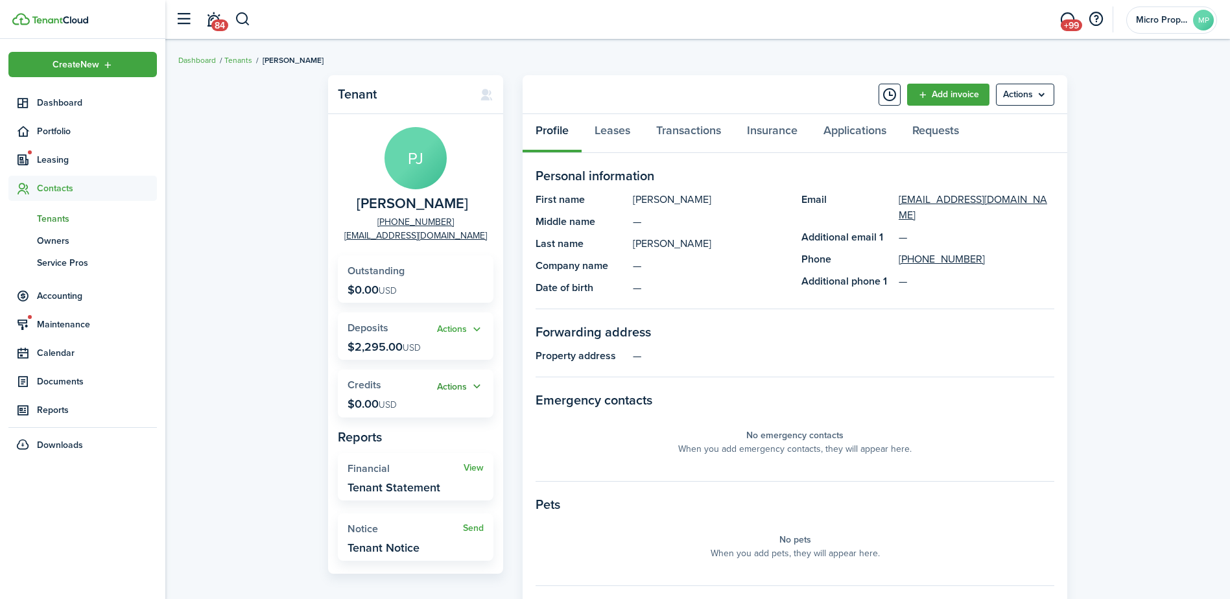
click at [472, 388] on button "Actions" at bounding box center [460, 386] width 47 height 15
click at [451, 406] on link "Add" at bounding box center [427, 412] width 114 height 22
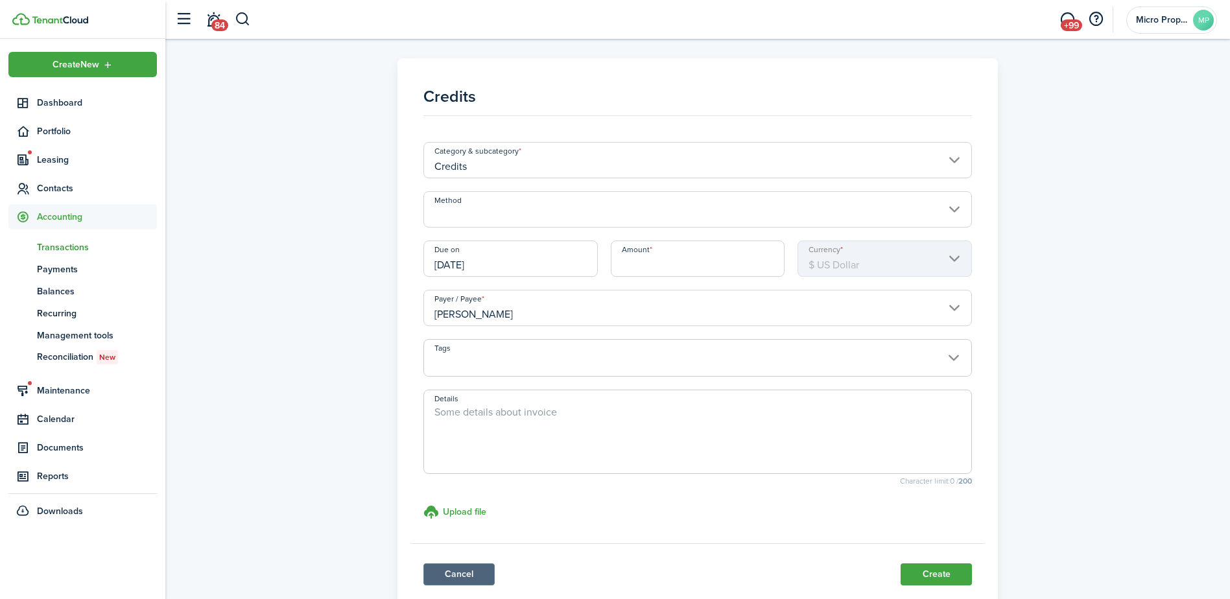
click at [484, 576] on link "Cancel" at bounding box center [459, 575] width 71 height 22
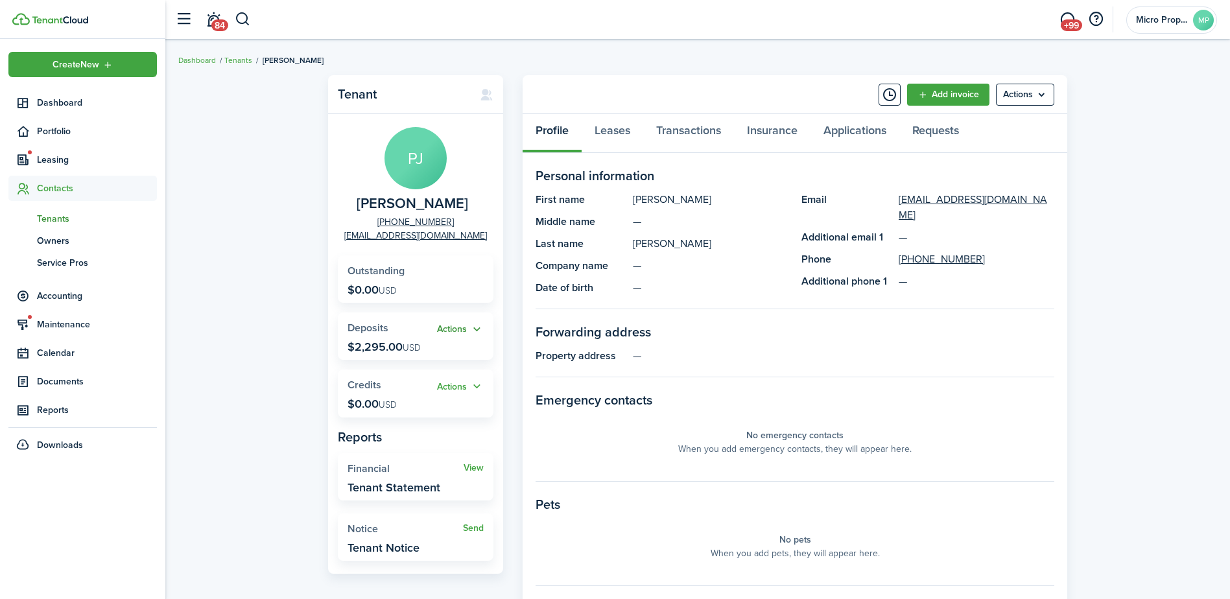
click at [461, 324] on button "Actions" at bounding box center [460, 329] width 47 height 15
click at [440, 358] on link "Add" at bounding box center [427, 355] width 114 height 23
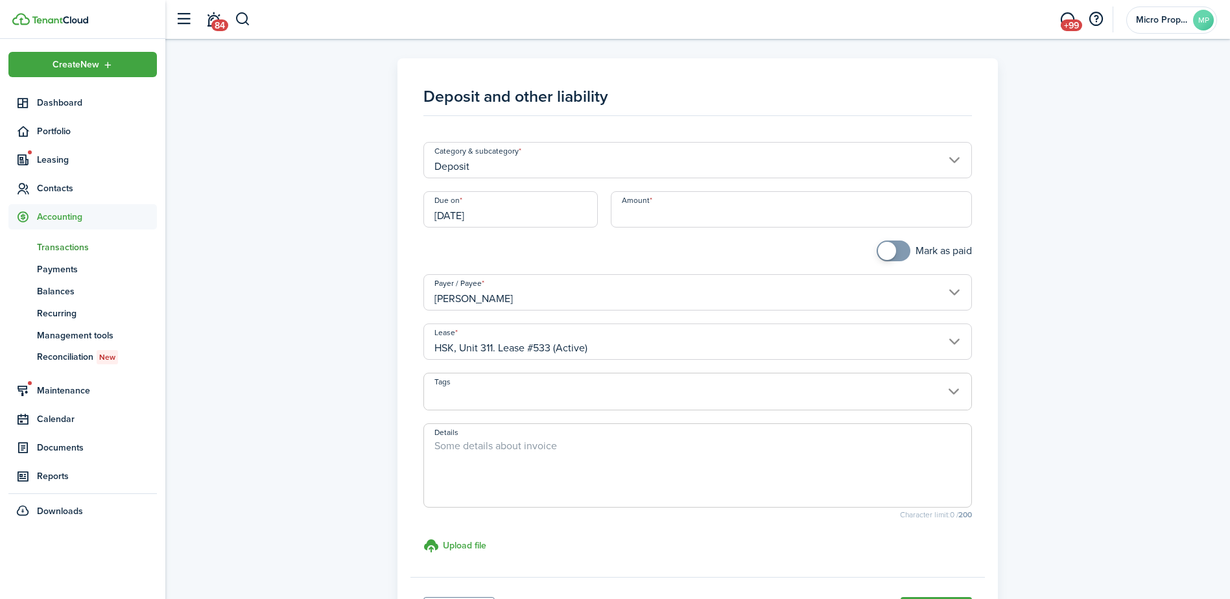
checkbox input "true"
click at [896, 254] on span at bounding box center [893, 251] width 13 height 21
click at [817, 222] on input "Amount" at bounding box center [791, 209] width 361 height 36
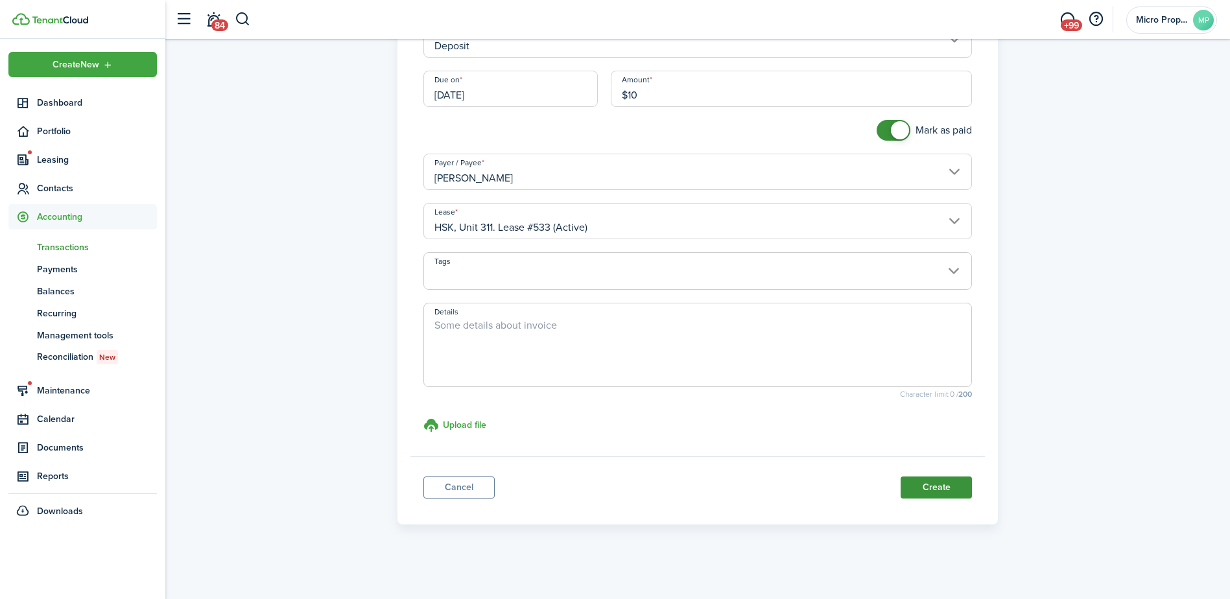
type input "$10.00"
click at [929, 488] on button "Create" at bounding box center [936, 488] width 71 height 22
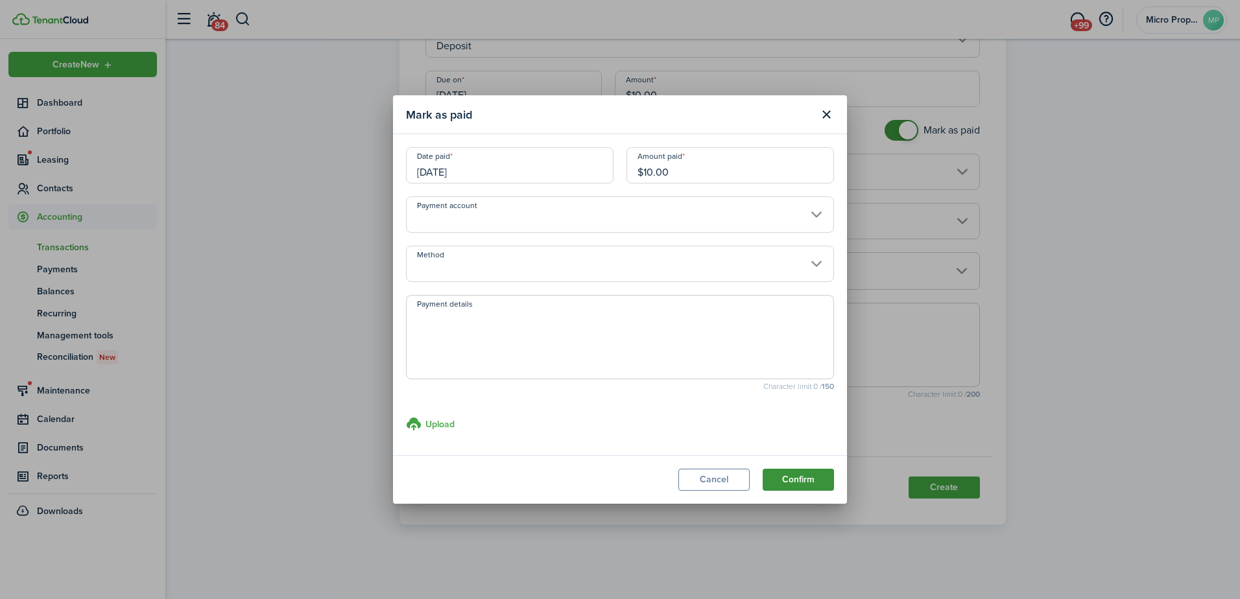
click at [775, 472] on button "Confirm" at bounding box center [798, 480] width 71 height 22
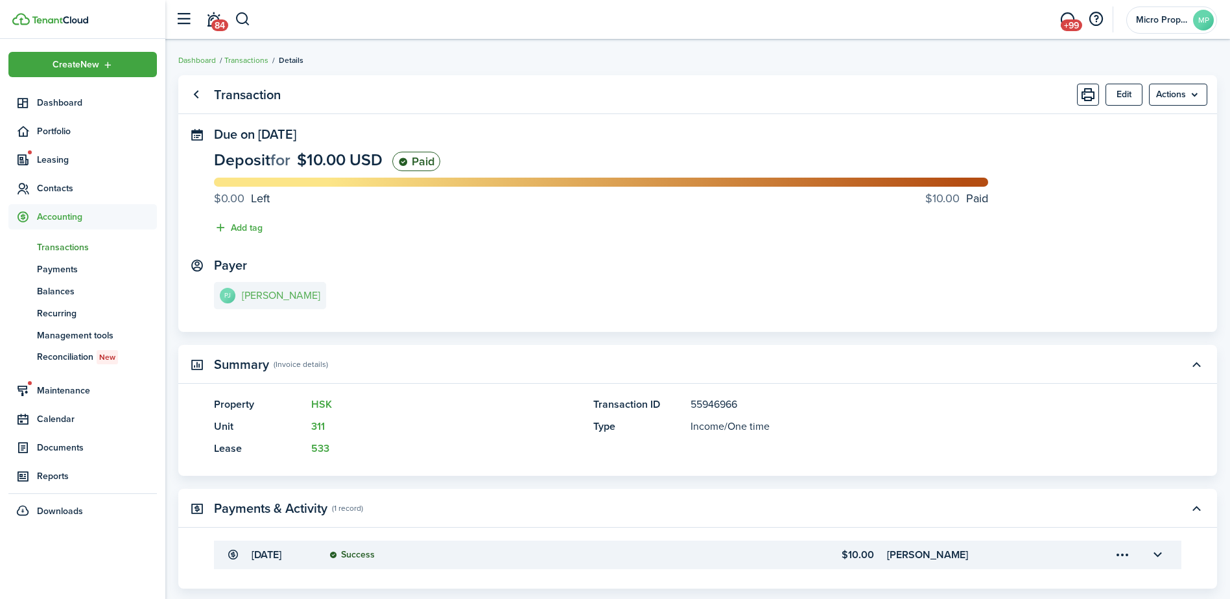
click at [272, 289] on link "[PERSON_NAME] [PERSON_NAME]" at bounding box center [270, 295] width 112 height 27
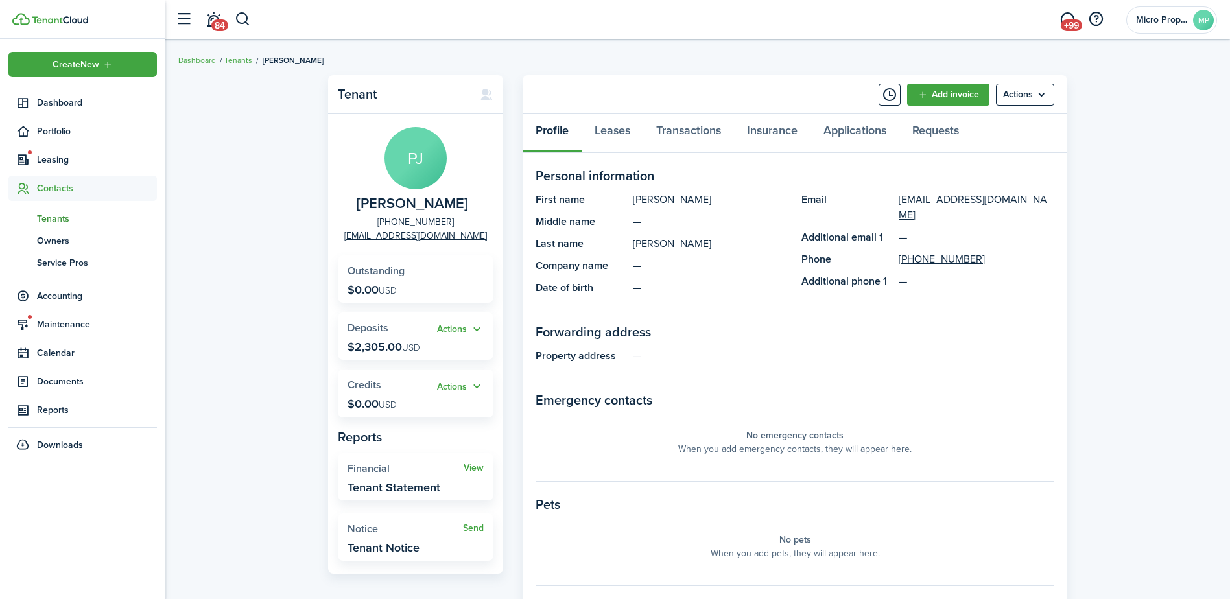
click at [65, 225] on span "Tenants" at bounding box center [97, 219] width 120 height 14
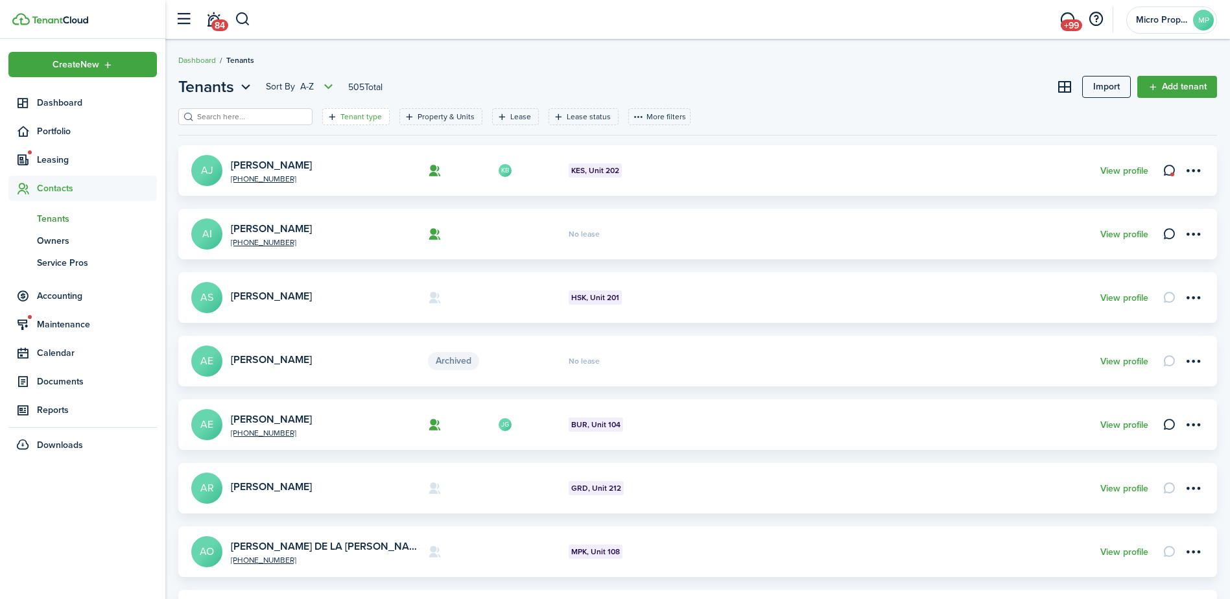
click at [351, 122] on div "Tenant type" at bounding box center [363, 117] width 45 height 12
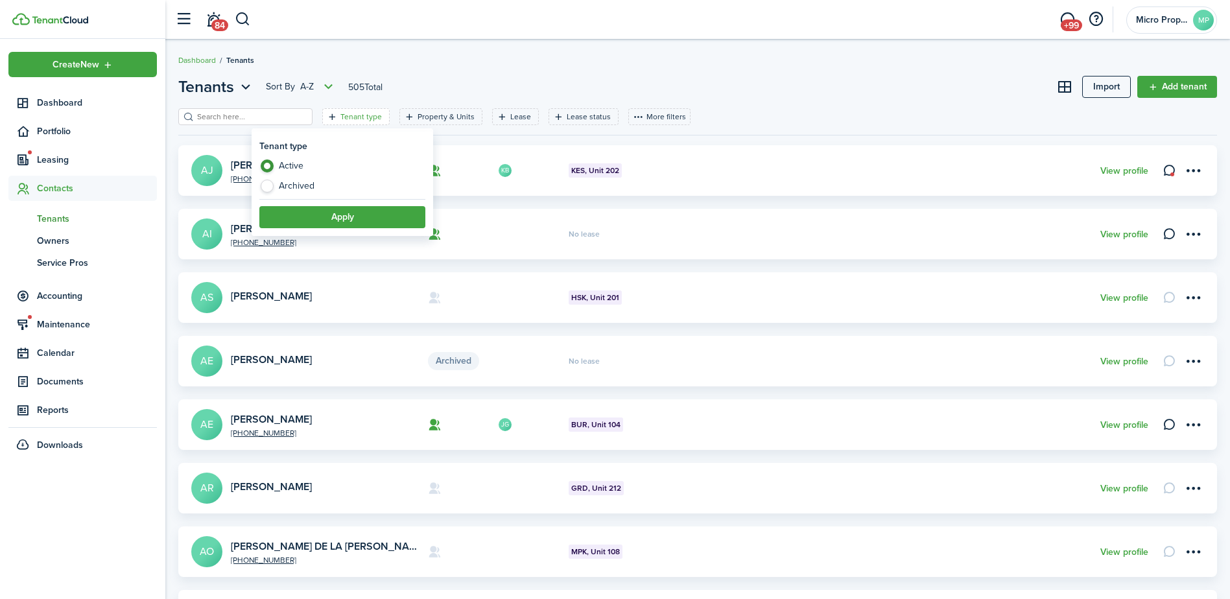
click at [418, 97] on header-page "Tenants Sort by A-Z 505 Total Import Add tenant" at bounding box center [697, 91] width 1039 height 33
click at [426, 121] on filter-tag-label "Property & Units" at bounding box center [446, 117] width 57 height 12
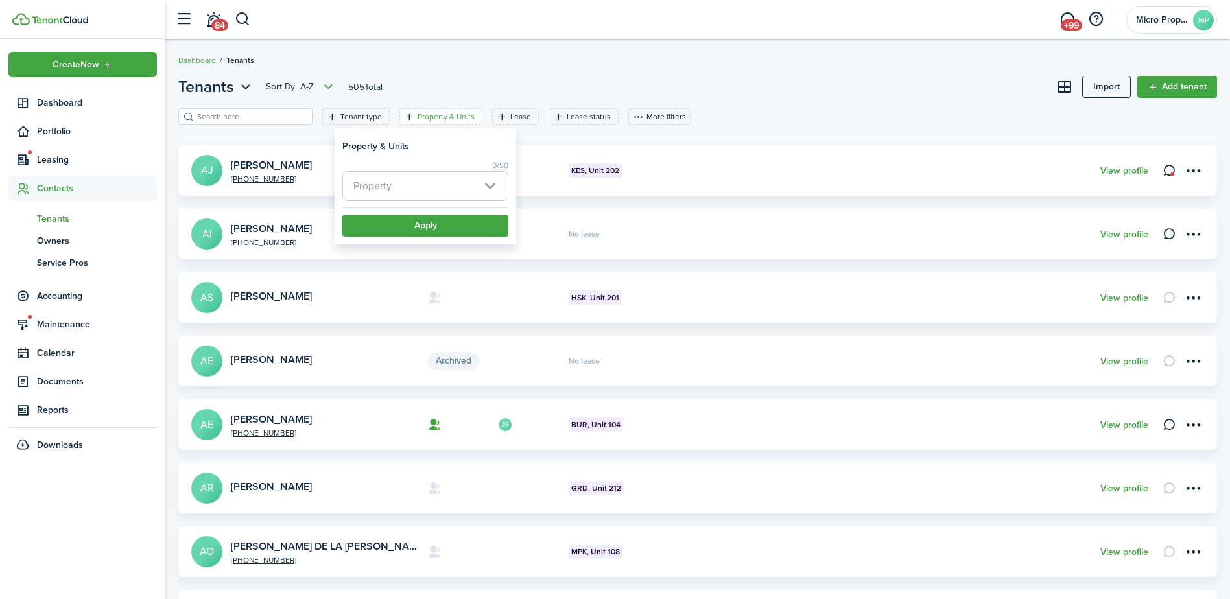
click at [390, 192] on span "Property" at bounding box center [373, 185] width 38 height 15
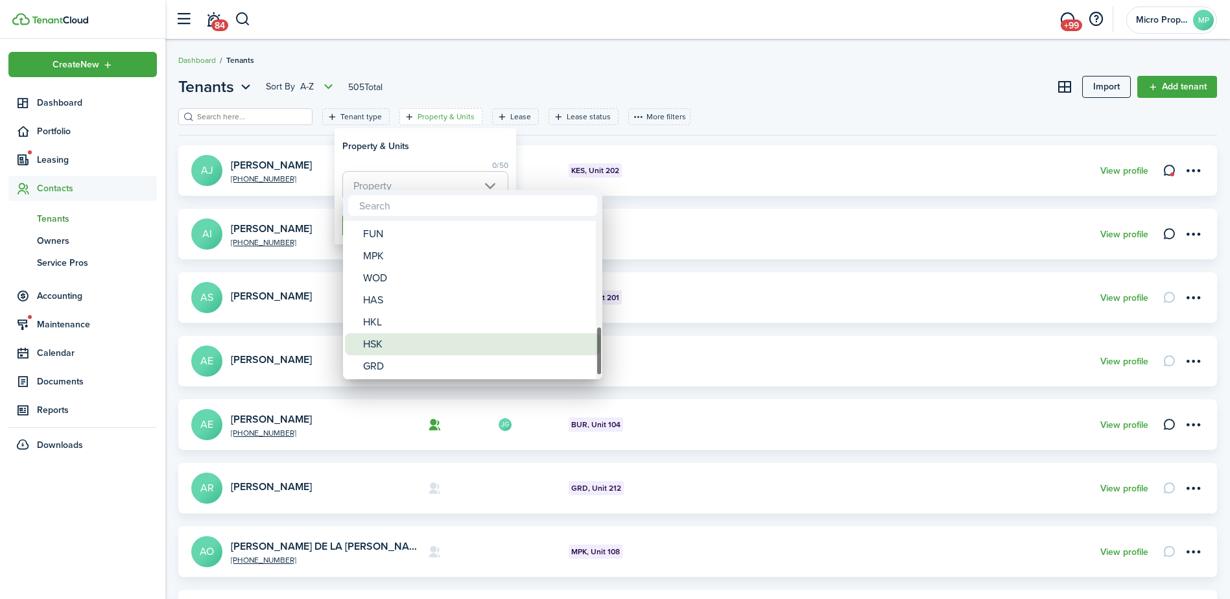
click at [399, 337] on div "HSK" at bounding box center [478, 344] width 230 height 22
type input "HSK"
click at [411, 157] on div at bounding box center [615, 299] width 1438 height 807
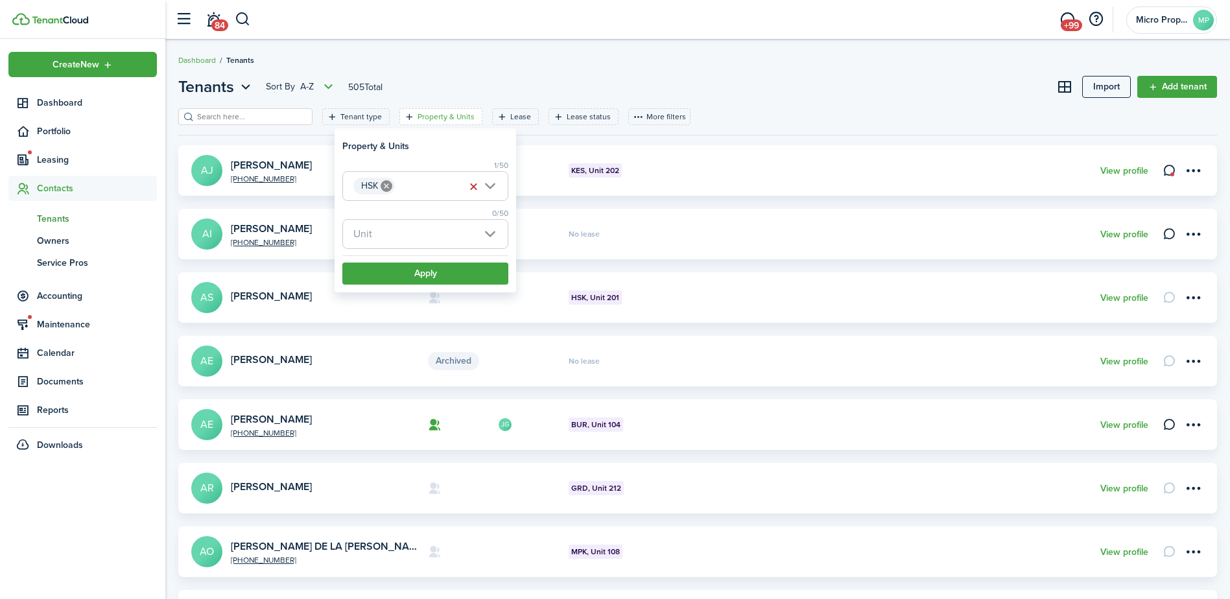
click at [383, 239] on span "Unit" at bounding box center [425, 234] width 165 height 29
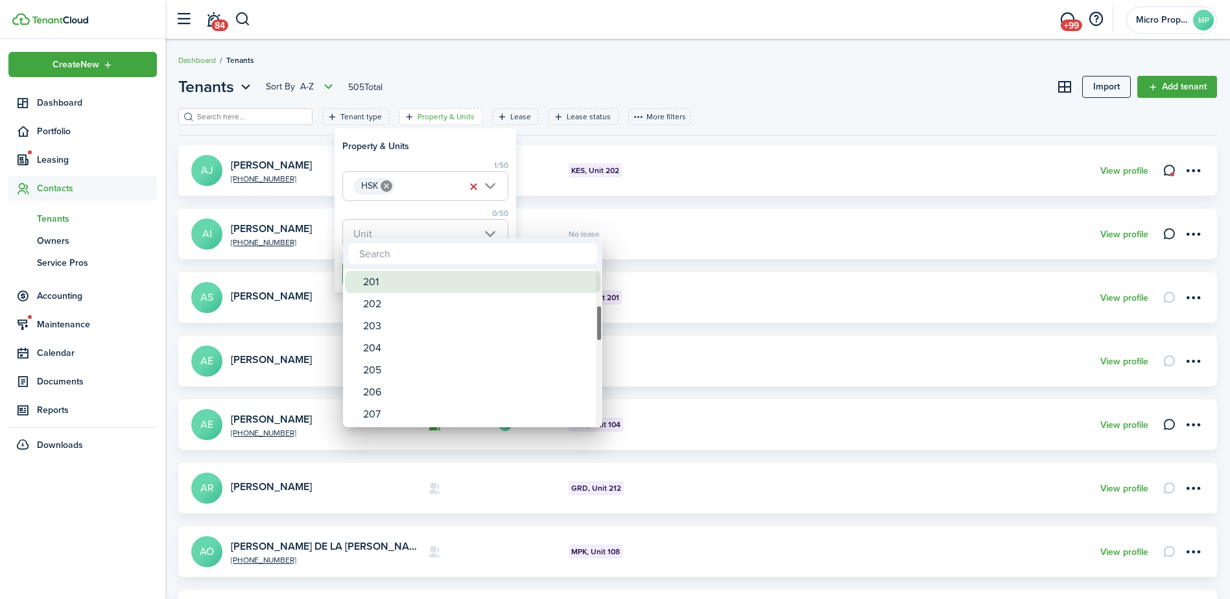
click at [391, 287] on div "201" at bounding box center [478, 282] width 230 height 22
type input "201"
click at [398, 215] on div at bounding box center [615, 299] width 1438 height 807
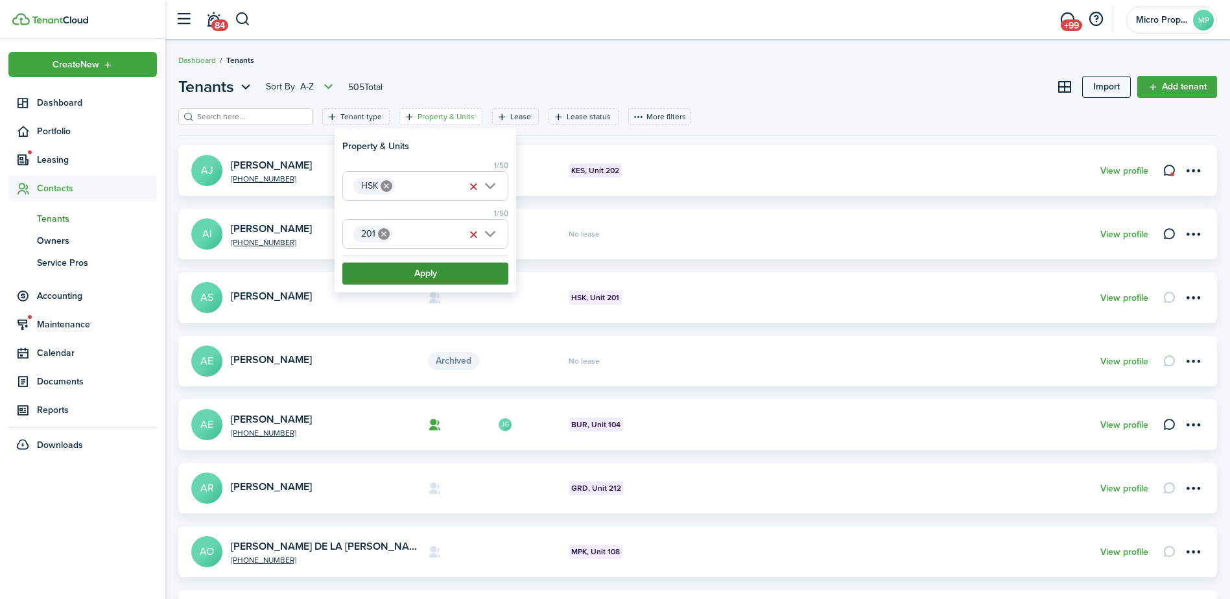
click at [394, 274] on button "Apply" at bounding box center [425, 274] width 166 height 22
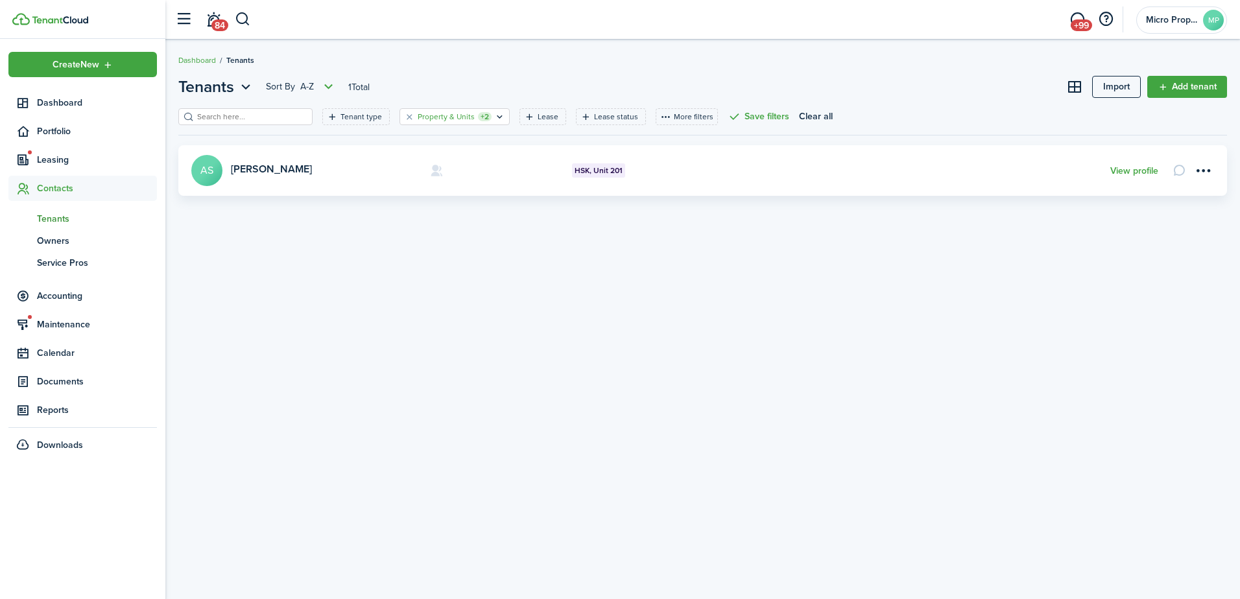
click at [446, 114] on filter-tag-label "Property & Units" at bounding box center [446, 117] width 57 height 12
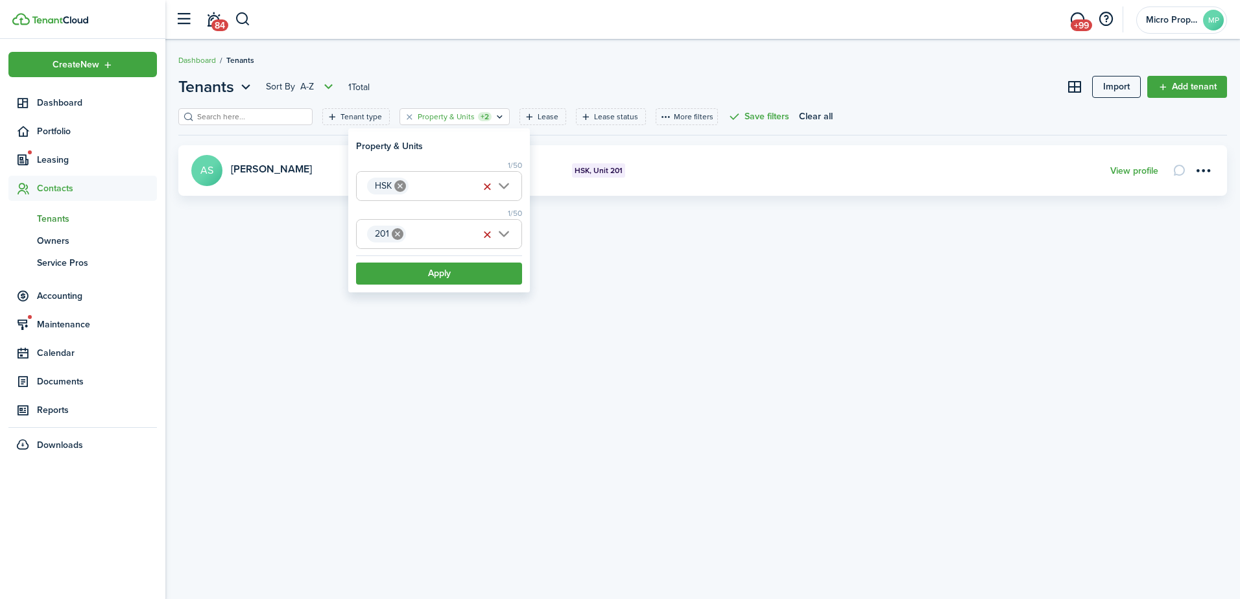
click at [392, 234] on icon at bounding box center [398, 234] width 12 height 12
click at [397, 232] on span "Unit" at bounding box center [439, 234] width 165 height 29
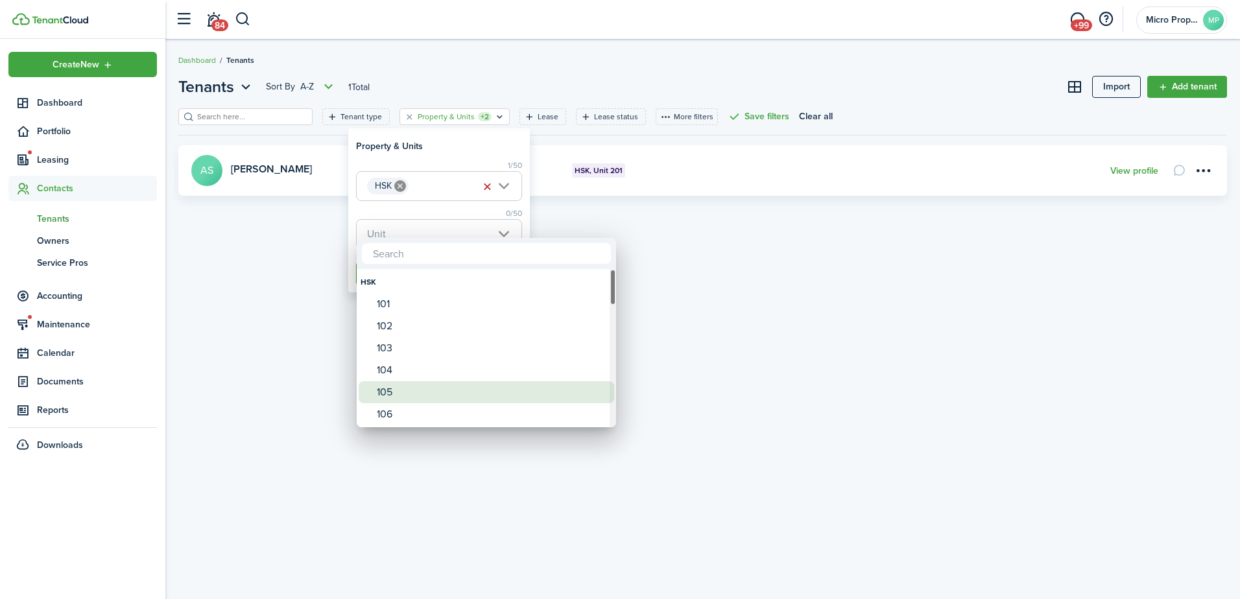
click at [394, 390] on div "105" at bounding box center [492, 392] width 230 height 22
type input "105"
click at [436, 217] on div at bounding box center [620, 299] width 1448 height 807
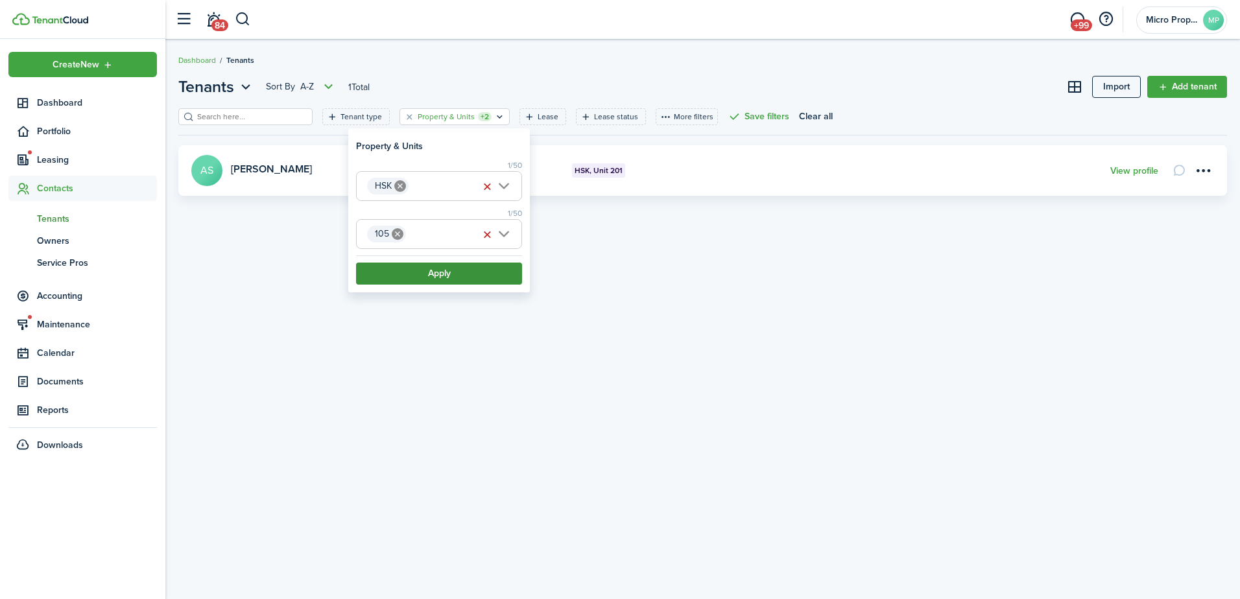
click at [420, 269] on button "Apply" at bounding box center [439, 274] width 166 height 22
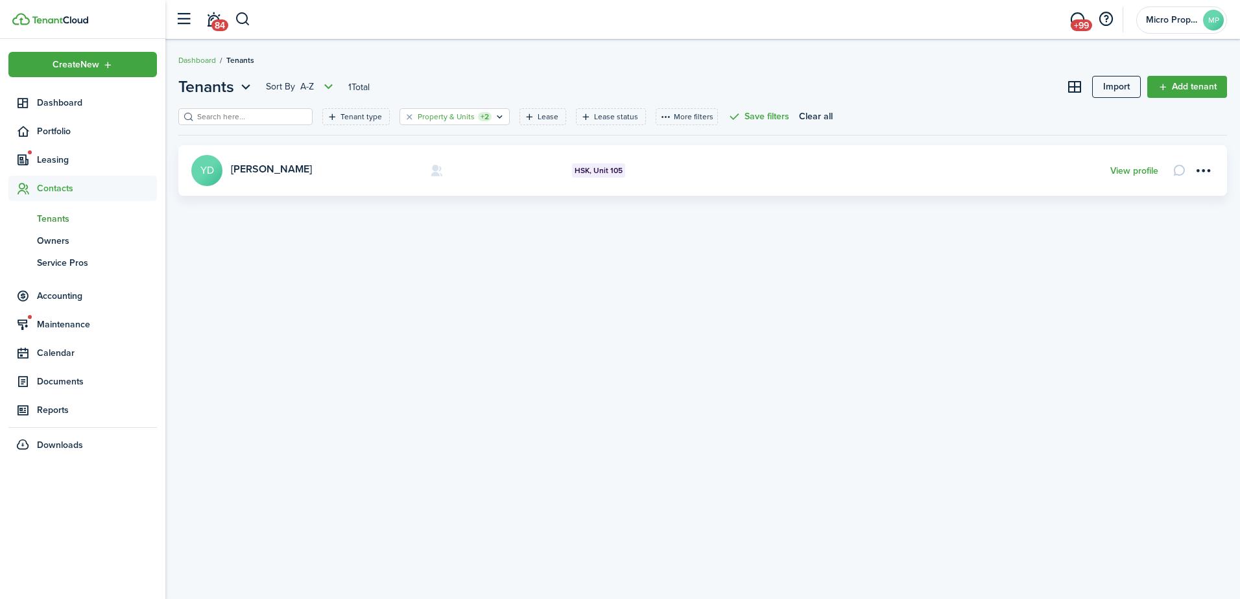
click at [448, 120] on filter-tag-label "Property & Units" at bounding box center [446, 117] width 57 height 12
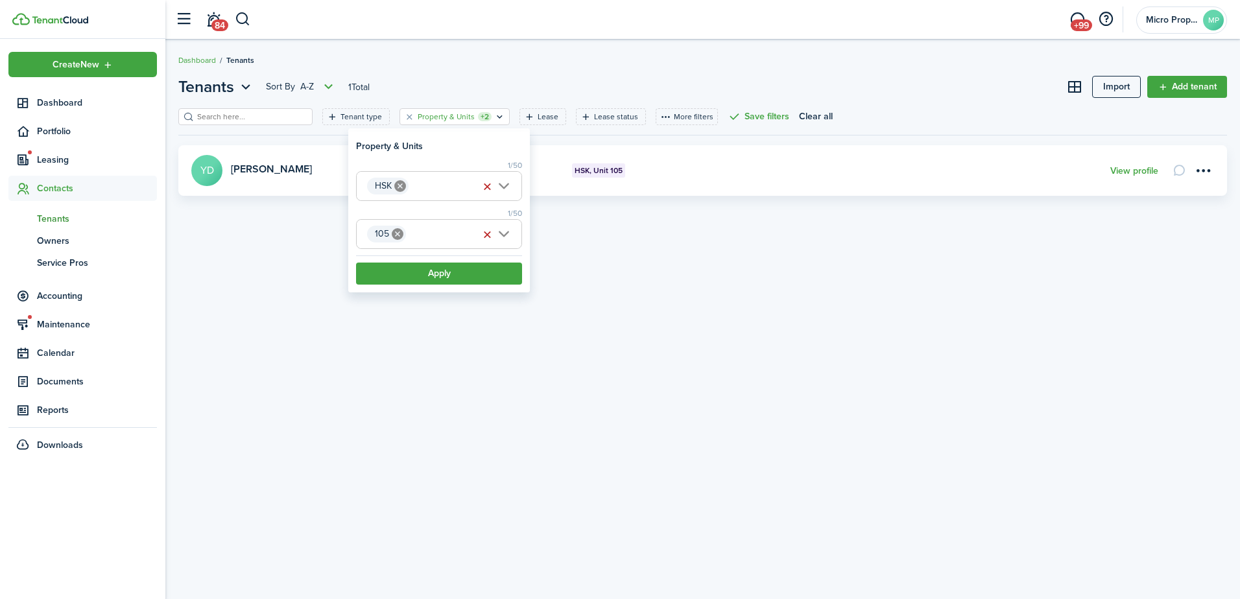
click at [401, 237] on icon at bounding box center [398, 234] width 12 height 12
click at [401, 237] on span "Unit" at bounding box center [439, 234] width 165 height 29
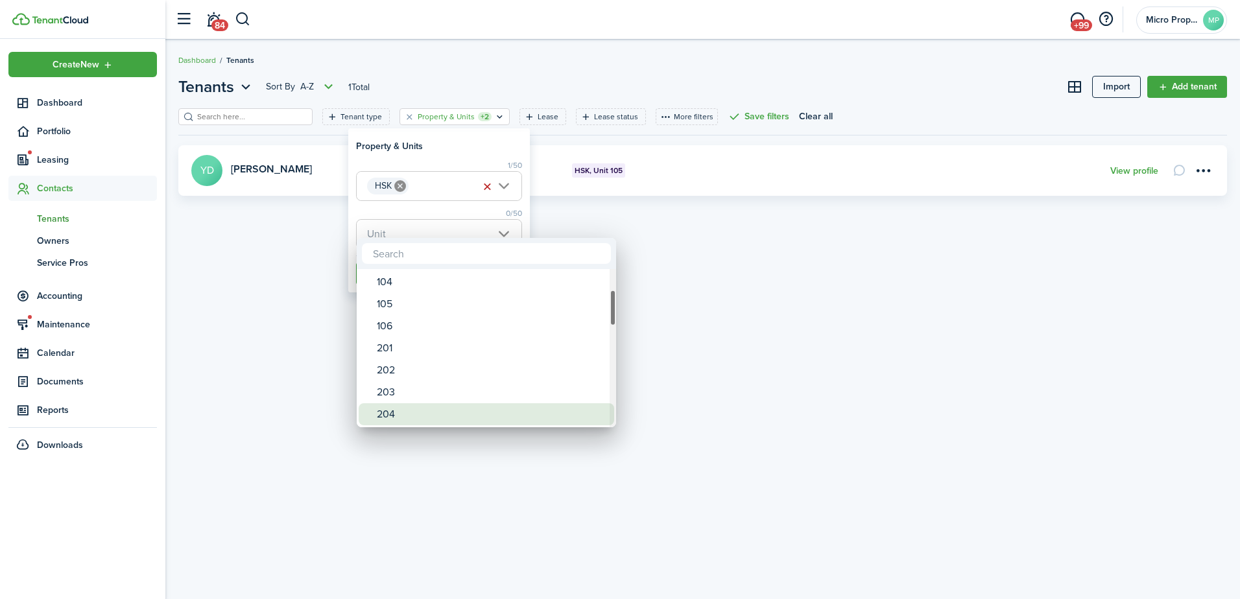
click at [438, 420] on div "204" at bounding box center [492, 414] width 230 height 22
type input "204"
click at [455, 212] on div at bounding box center [620, 299] width 1448 height 807
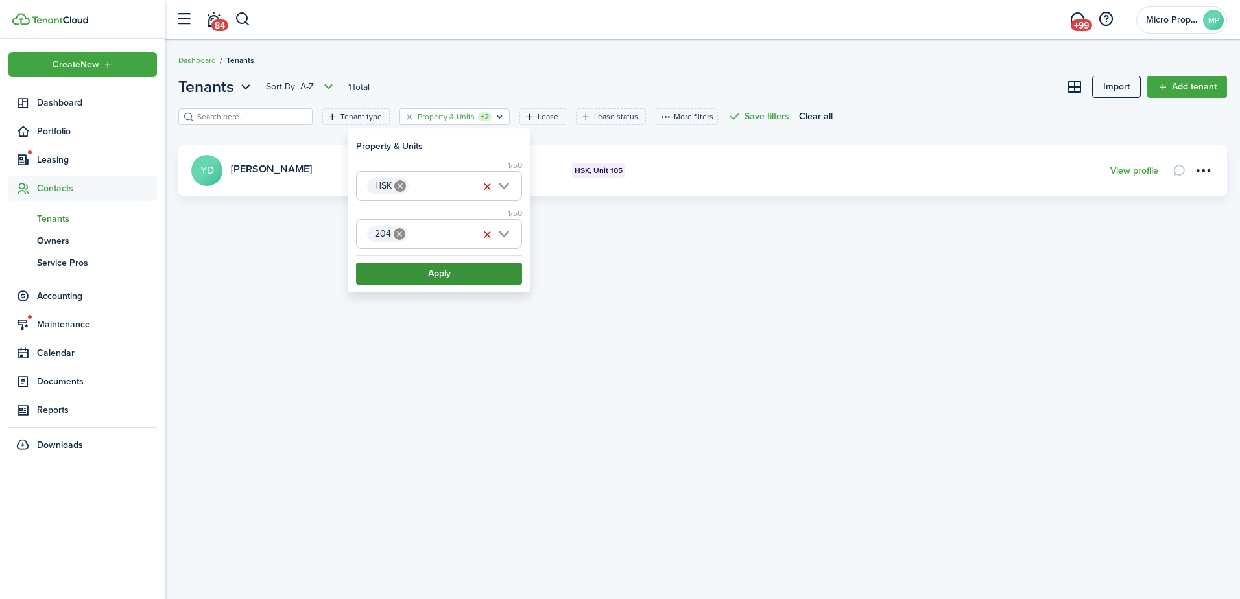
click at [448, 276] on button "Apply" at bounding box center [439, 274] width 166 height 22
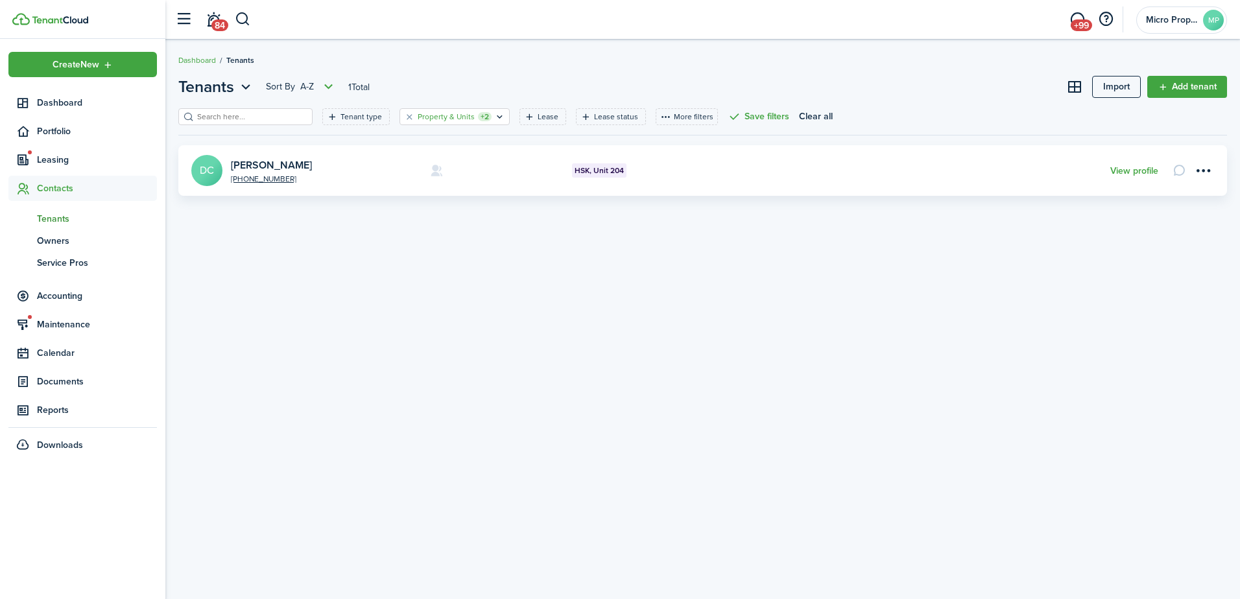
click at [440, 119] on filter-tag-label "Property & Units" at bounding box center [446, 117] width 57 height 12
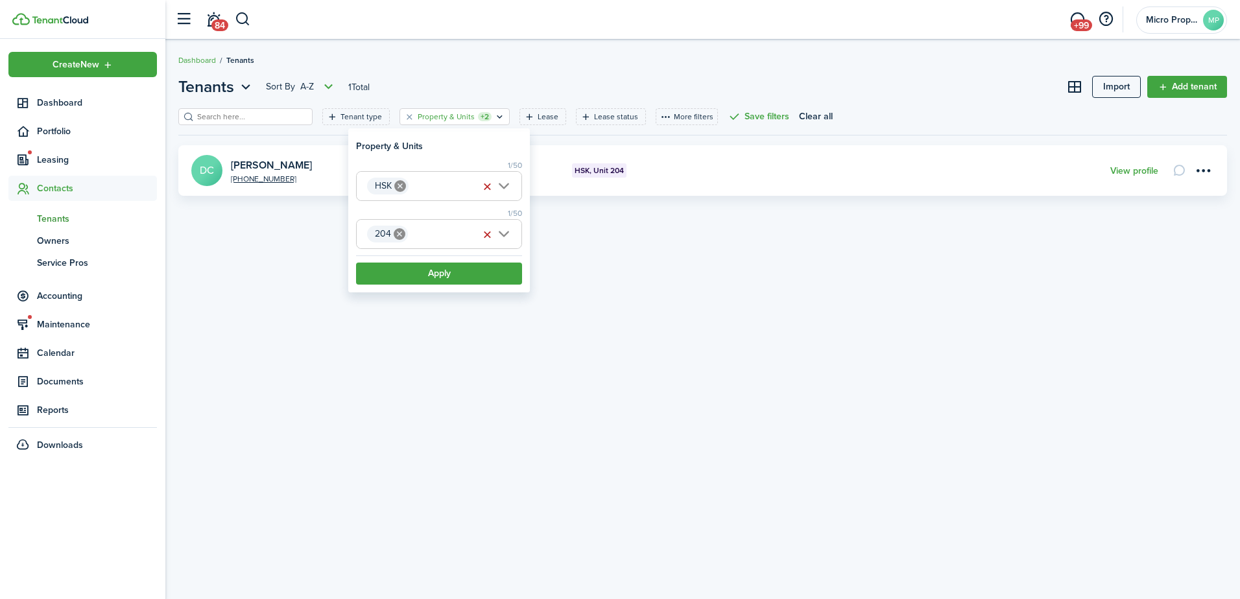
click at [402, 237] on icon at bounding box center [400, 234] width 12 height 12
click at [406, 237] on span "Unit" at bounding box center [439, 234] width 165 height 29
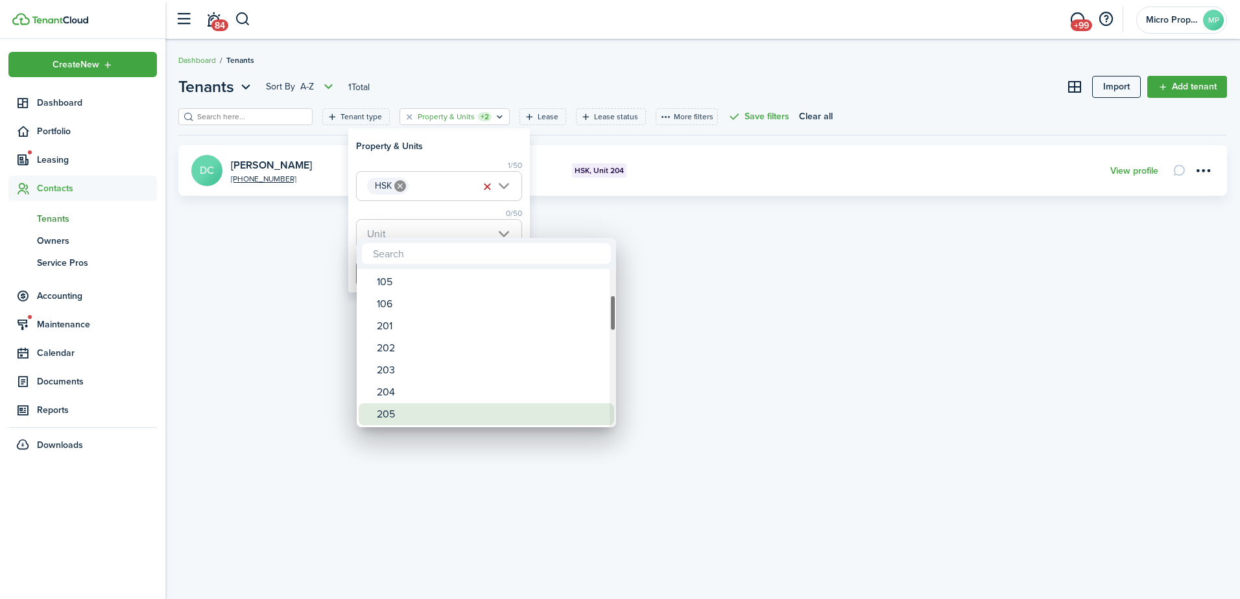
click at [411, 411] on div "205" at bounding box center [492, 414] width 230 height 22
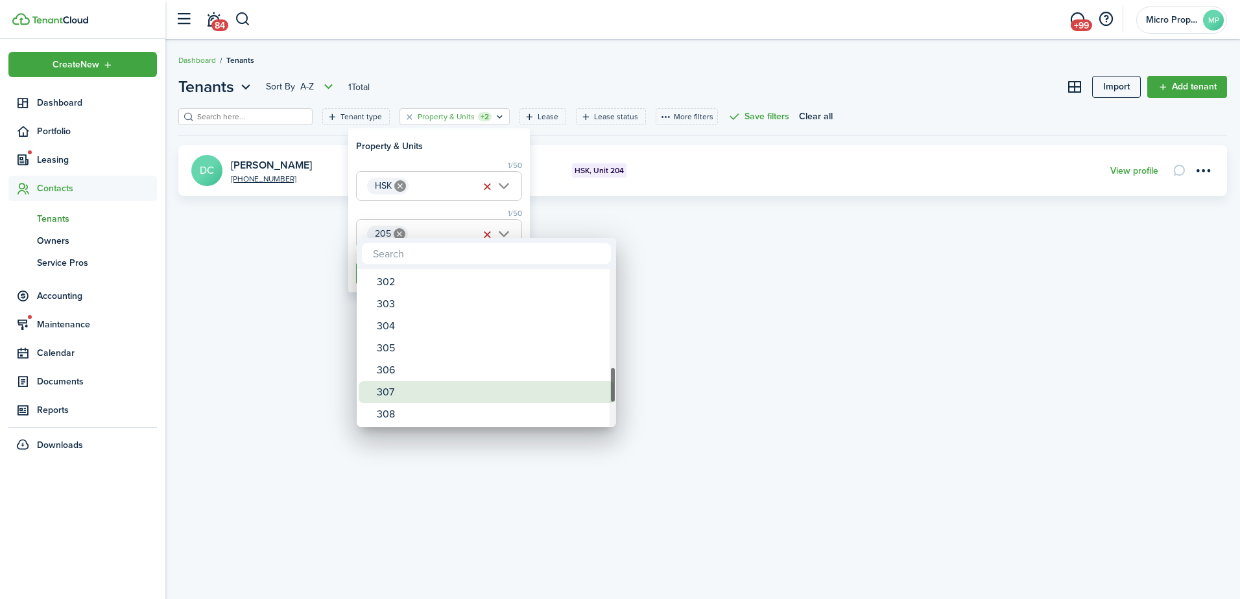
click at [417, 392] on div "307" at bounding box center [492, 392] width 230 height 22
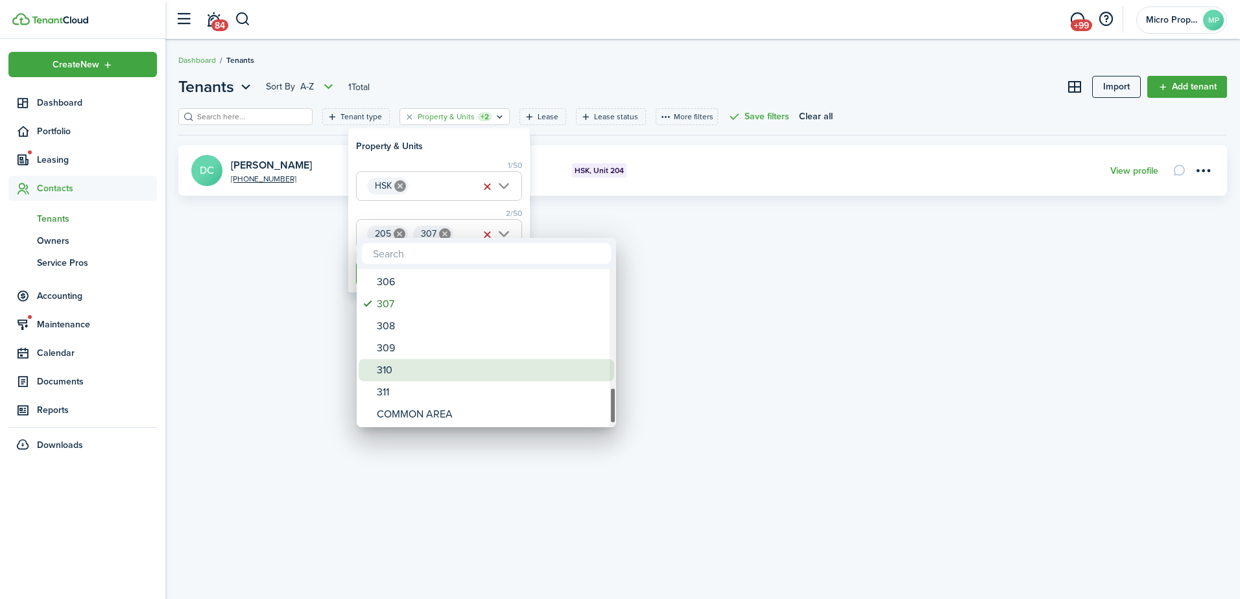
click at [426, 371] on div "310" at bounding box center [492, 370] width 230 height 22
type input "205, 307, 310"
click at [460, 210] on div at bounding box center [620, 299] width 1448 height 807
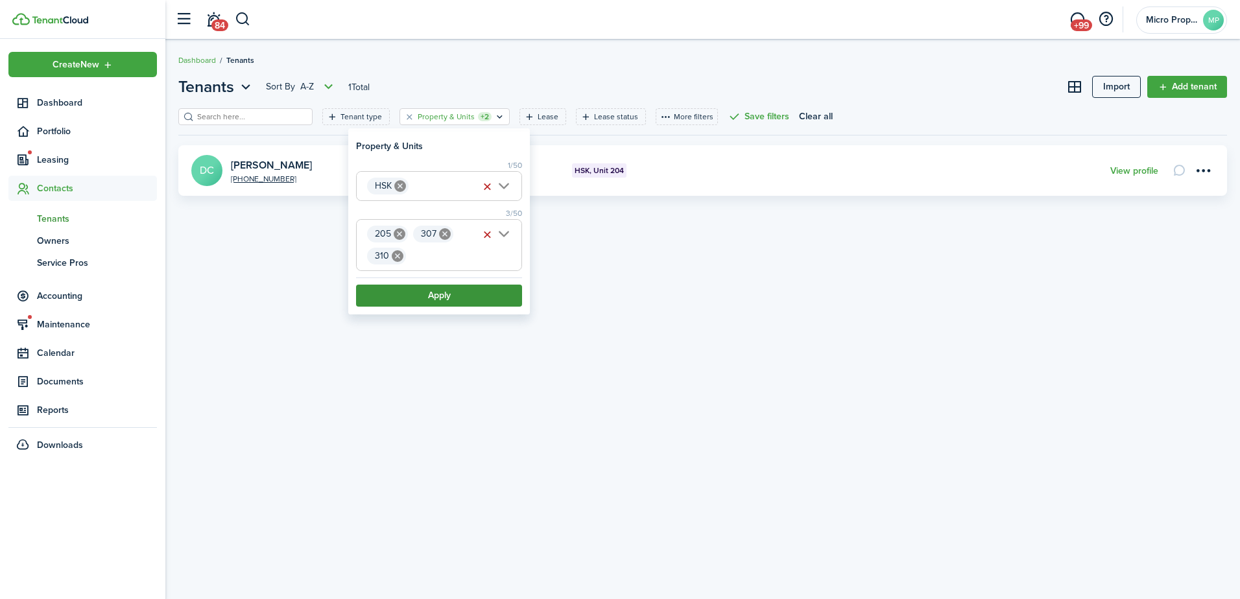
click at [439, 300] on button "Apply" at bounding box center [439, 296] width 166 height 22
